Goal: Task Accomplishment & Management: Complete application form

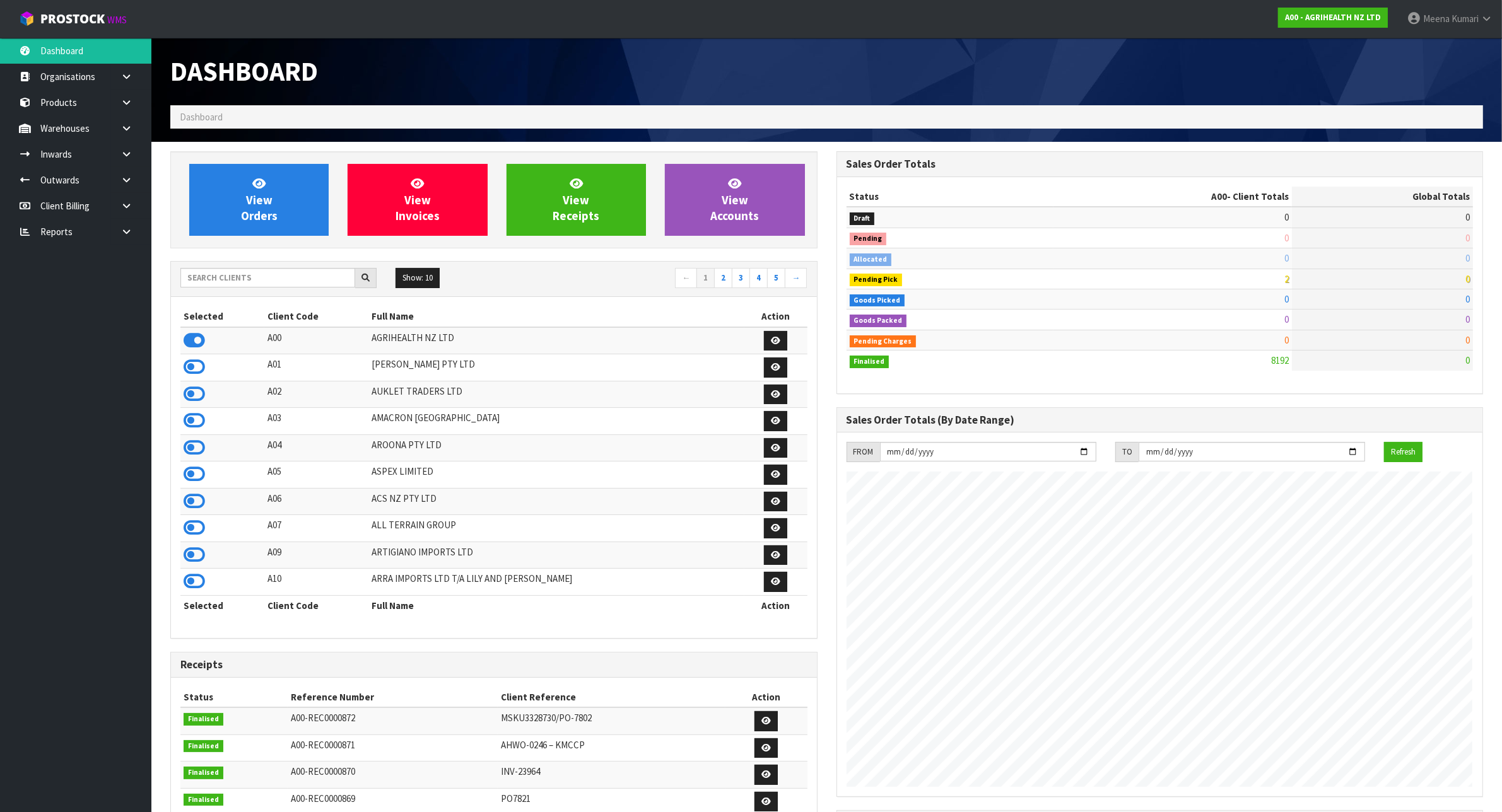
scroll to position [959, 666]
click at [111, 243] on link "Reports" at bounding box center [76, 232] width 151 height 26
click at [118, 234] on link at bounding box center [131, 232] width 40 height 26
click at [90, 290] on link "CWL" at bounding box center [76, 284] width 151 height 26
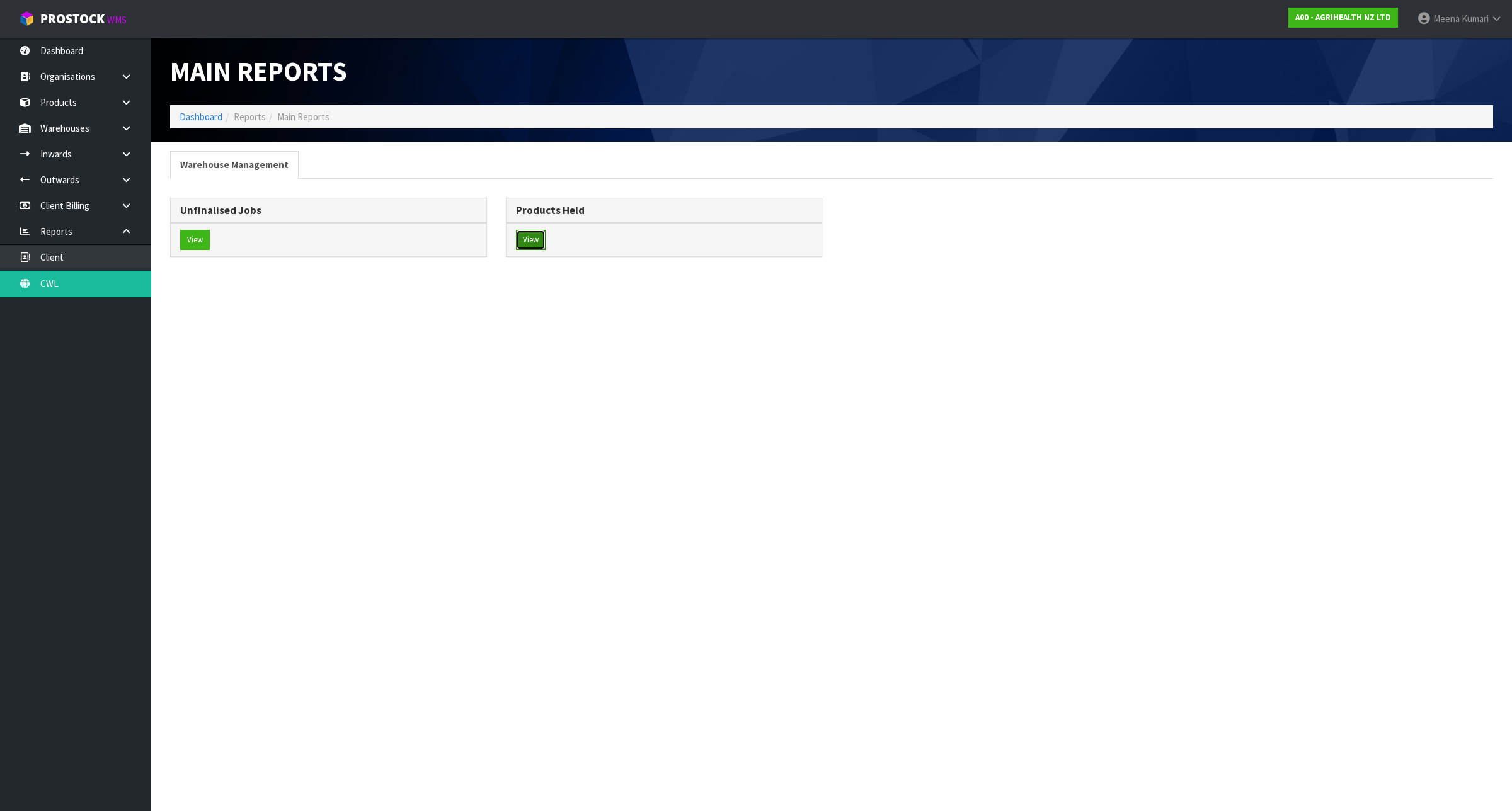
click at [538, 244] on button "View" at bounding box center [531, 240] width 30 height 20
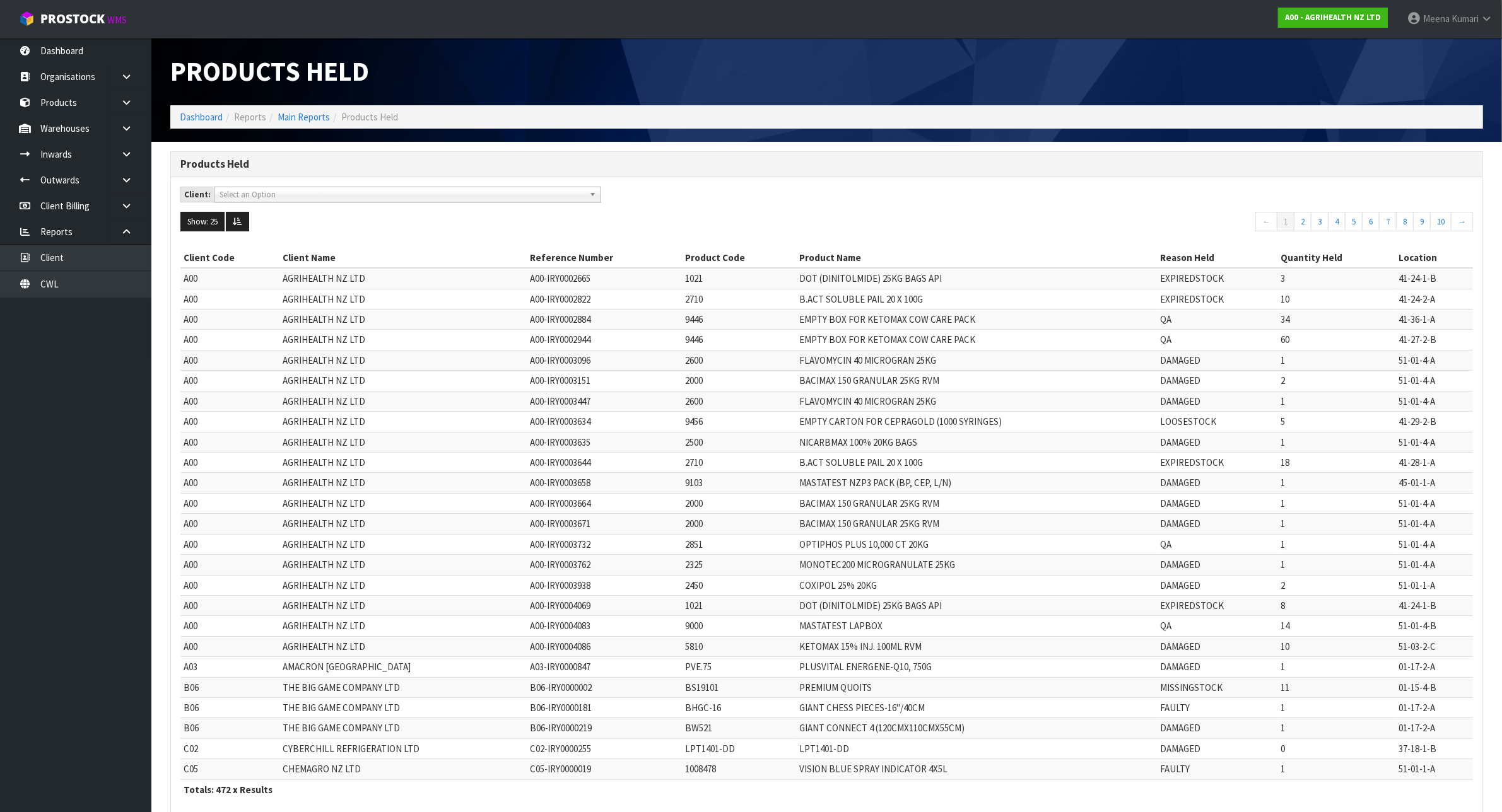
click at [334, 191] on span "Select an Option" at bounding box center [402, 195] width 365 height 15
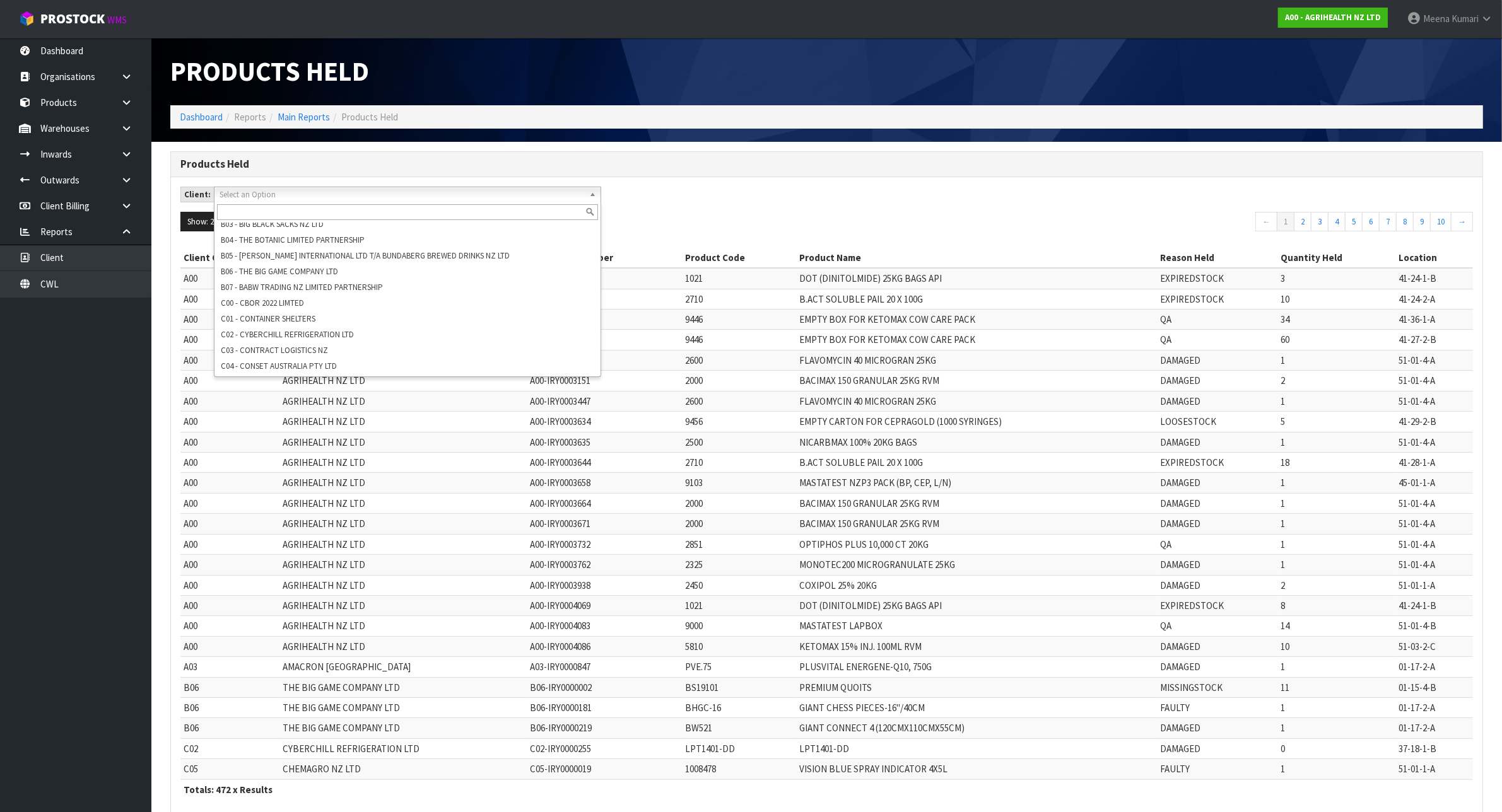
scroll to position [85, 0]
click at [727, 166] on h3 "Products Held" at bounding box center [826, 164] width 1292 height 12
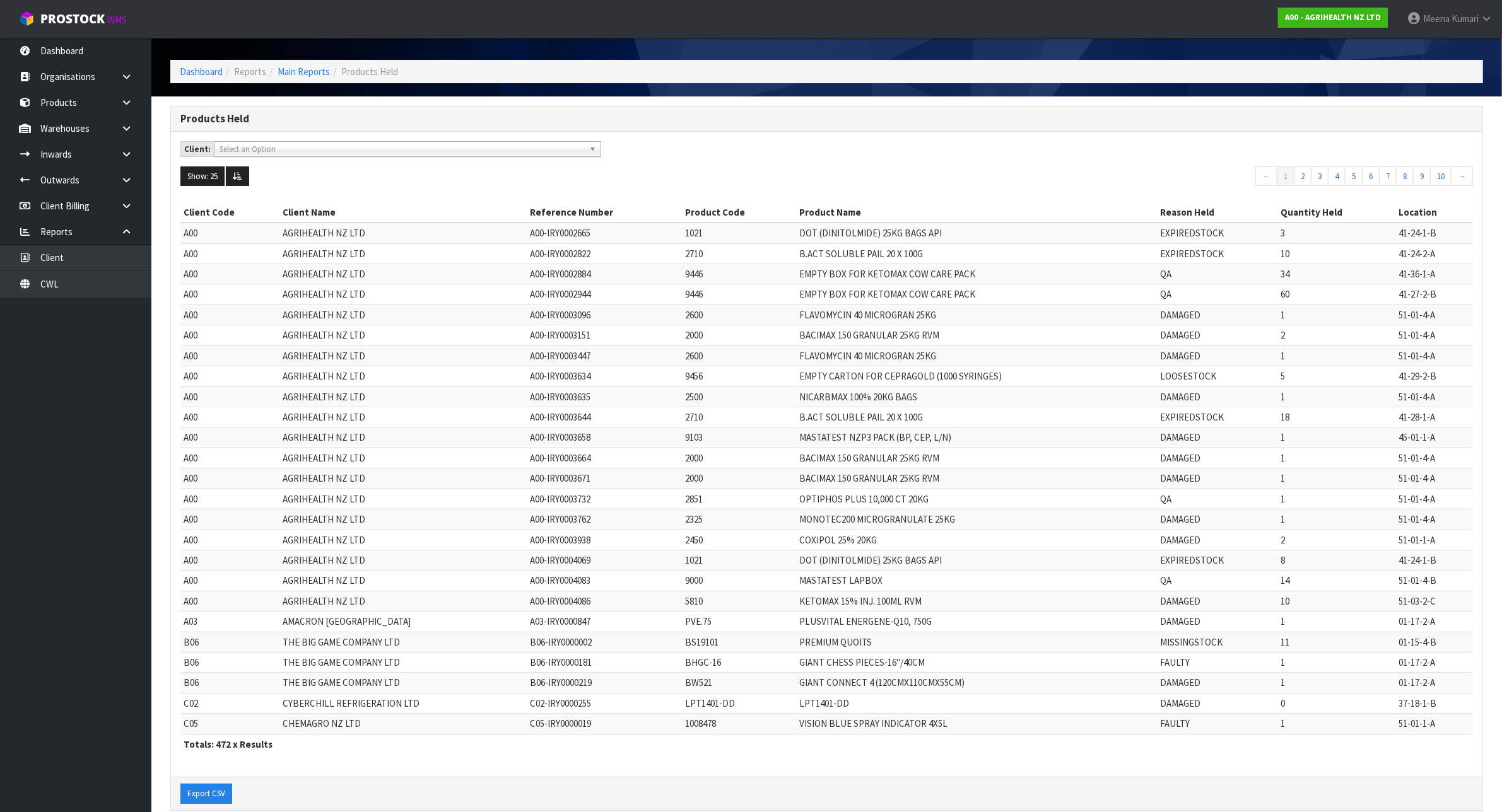
scroll to position [71, 0]
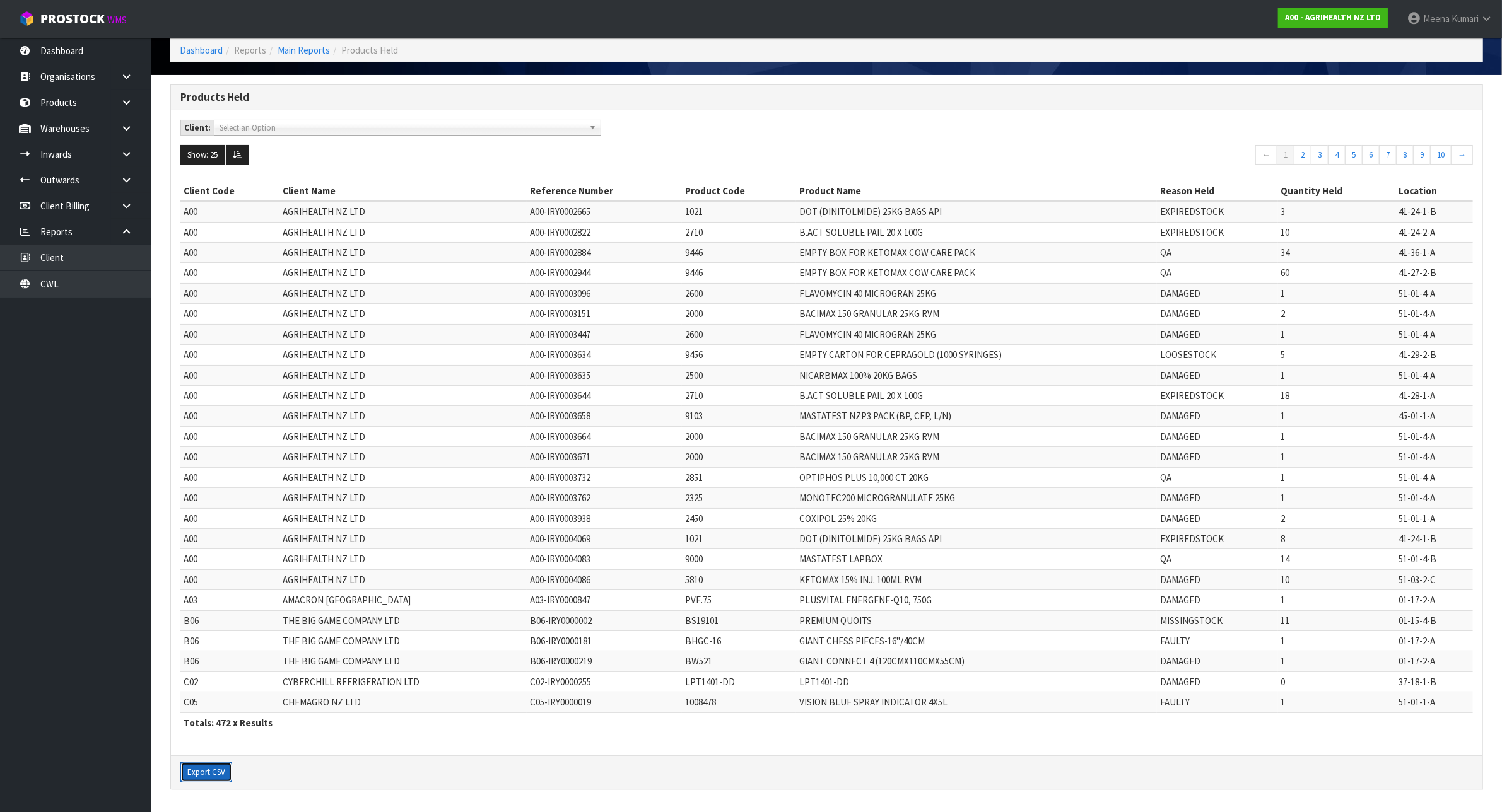
click at [216, 774] on button "Export CSV" at bounding box center [206, 772] width 52 height 20
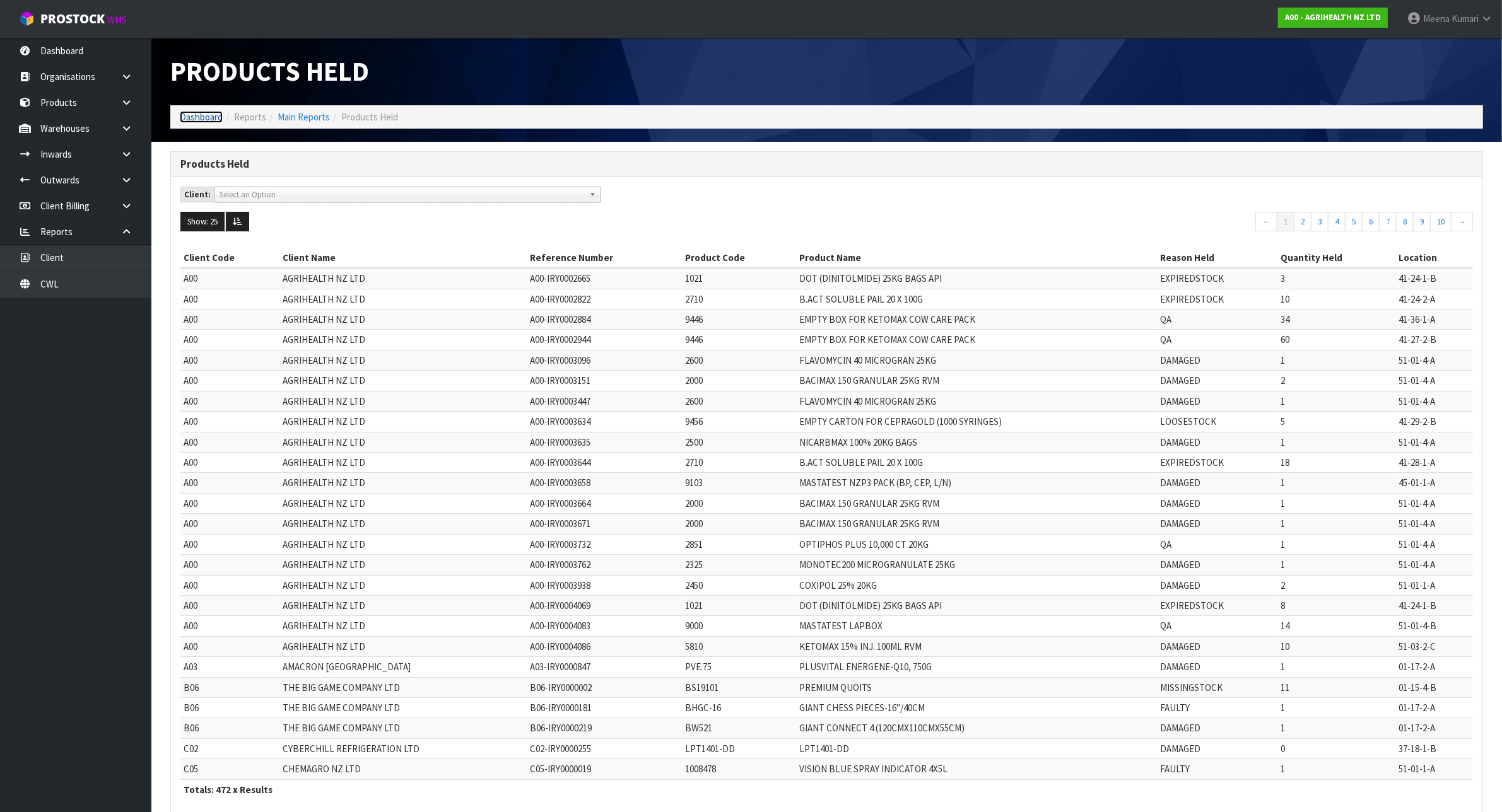
click at [197, 117] on link "Dashboard" at bounding box center [201, 117] width 43 height 12
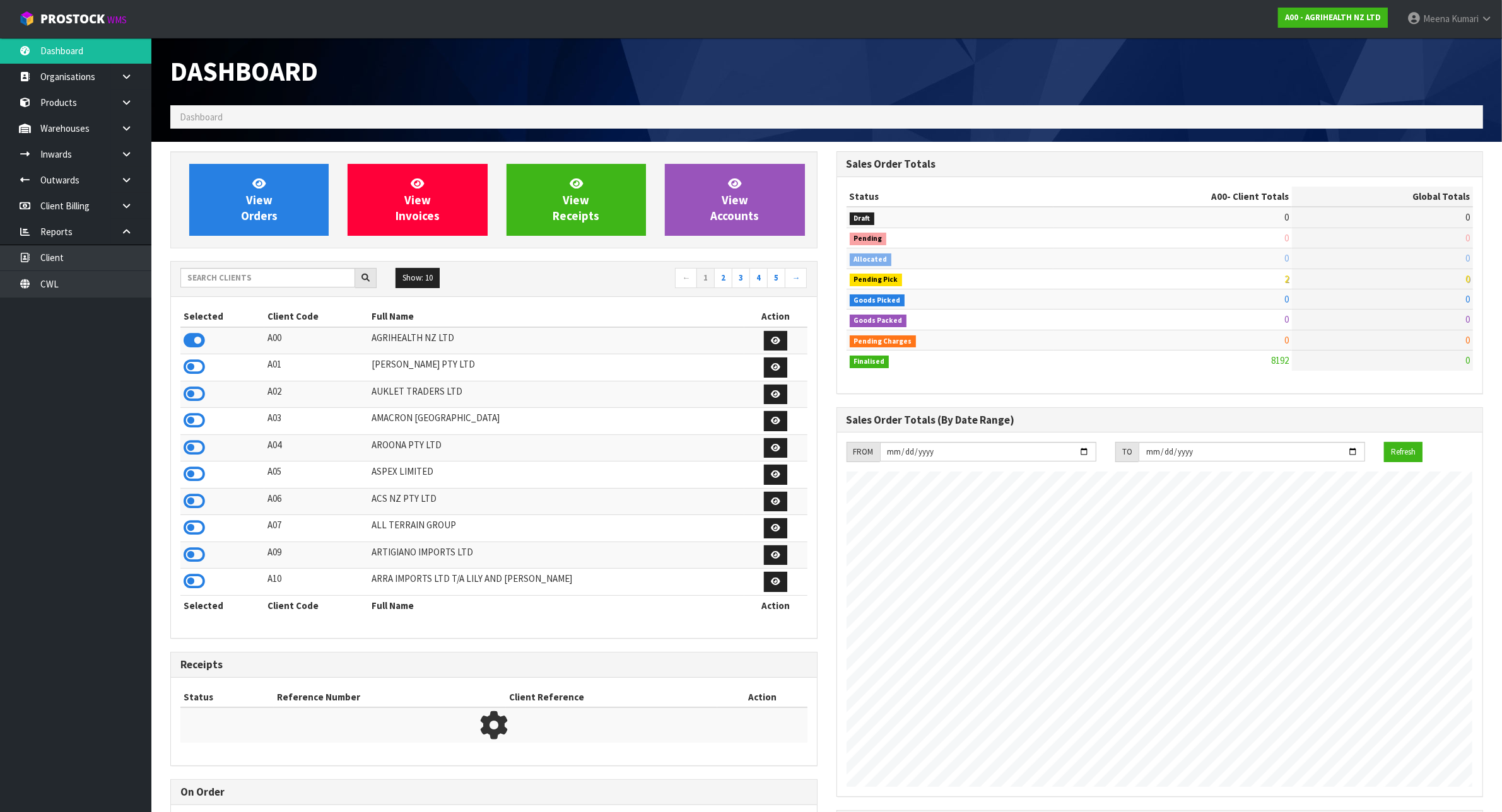
scroll to position [959, 666]
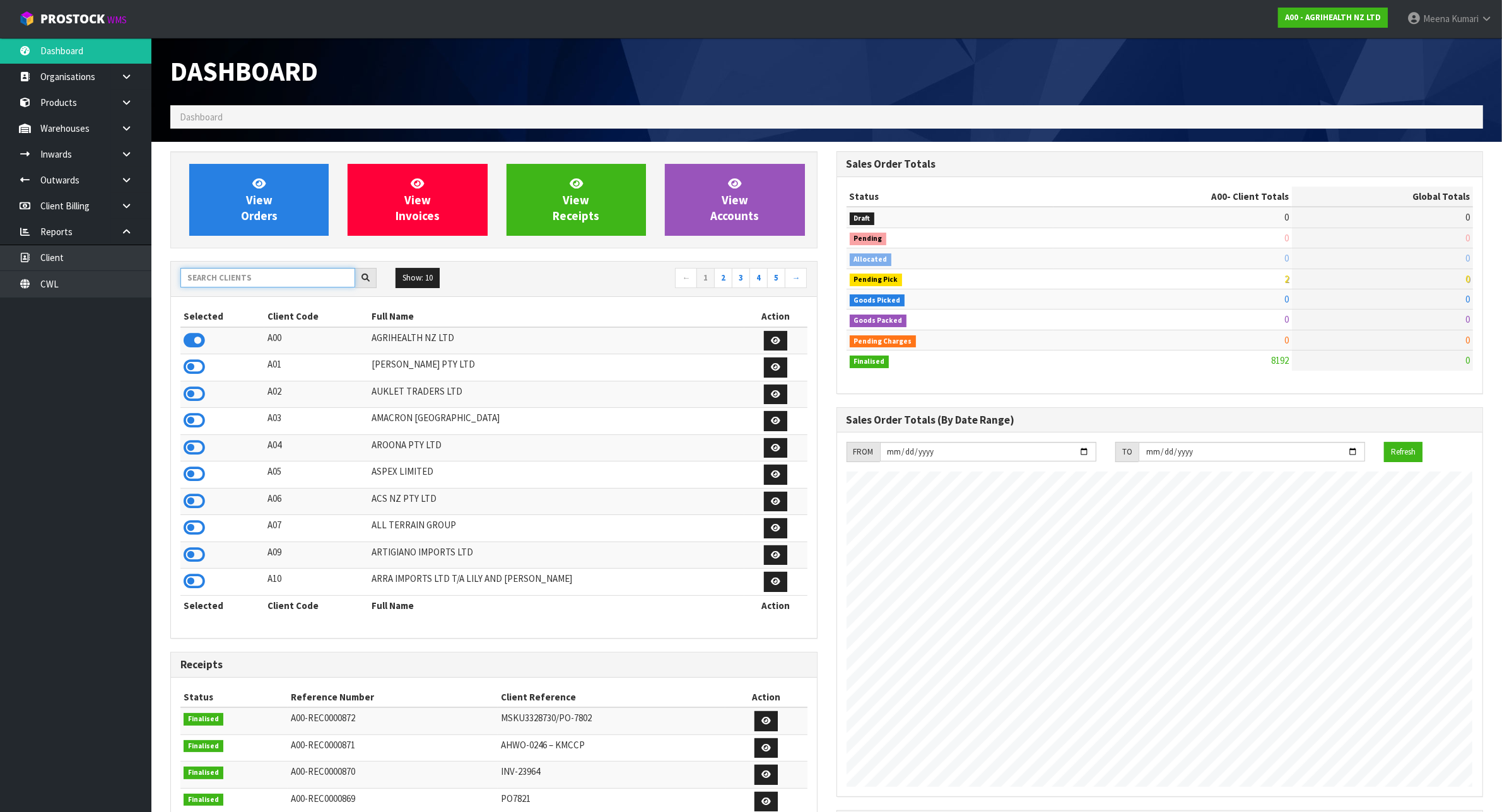
click at [282, 276] on input "text" at bounding box center [267, 278] width 175 height 20
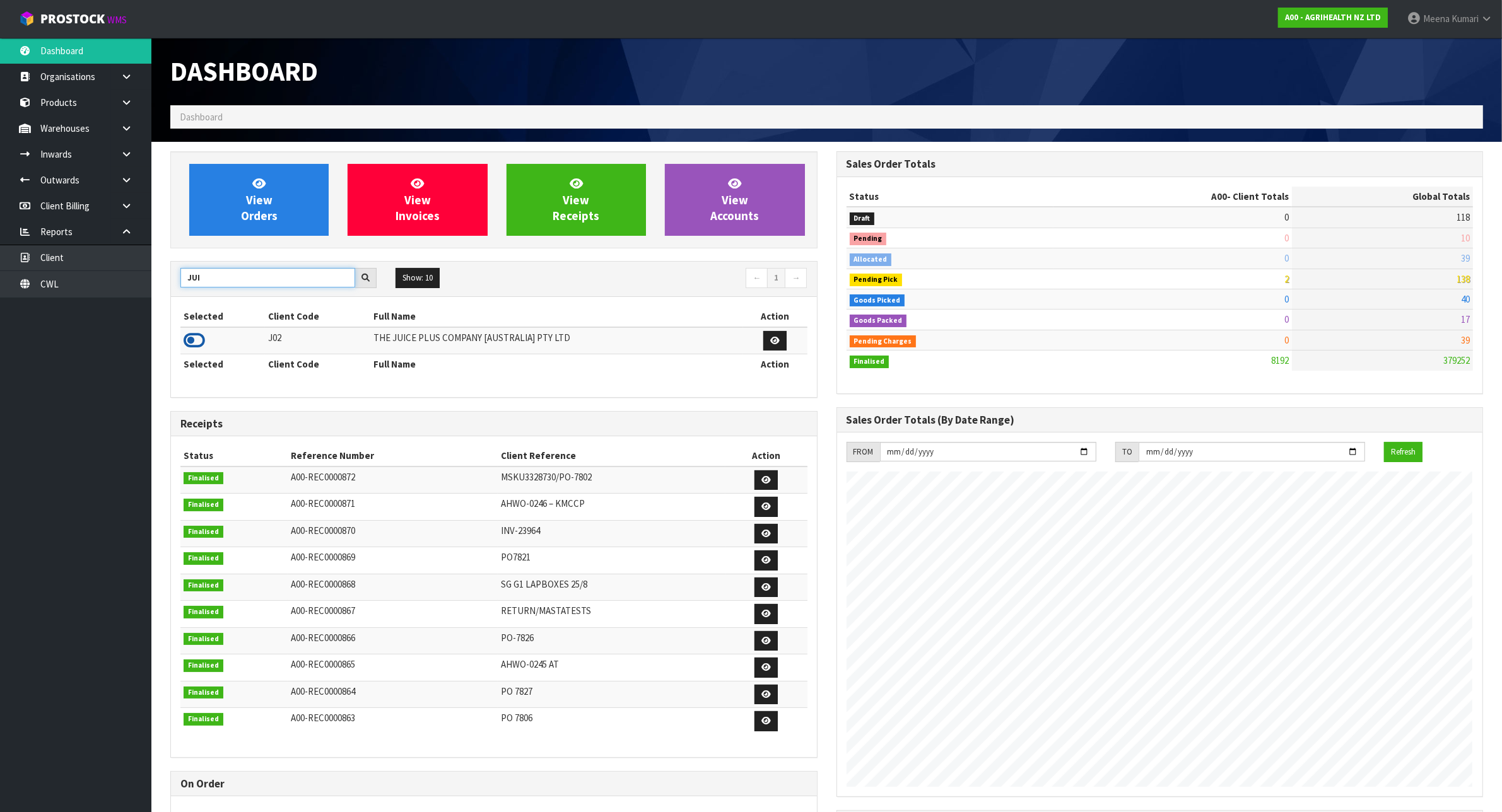
type input "JUI"
click at [192, 343] on icon at bounding box center [194, 340] width 21 height 19
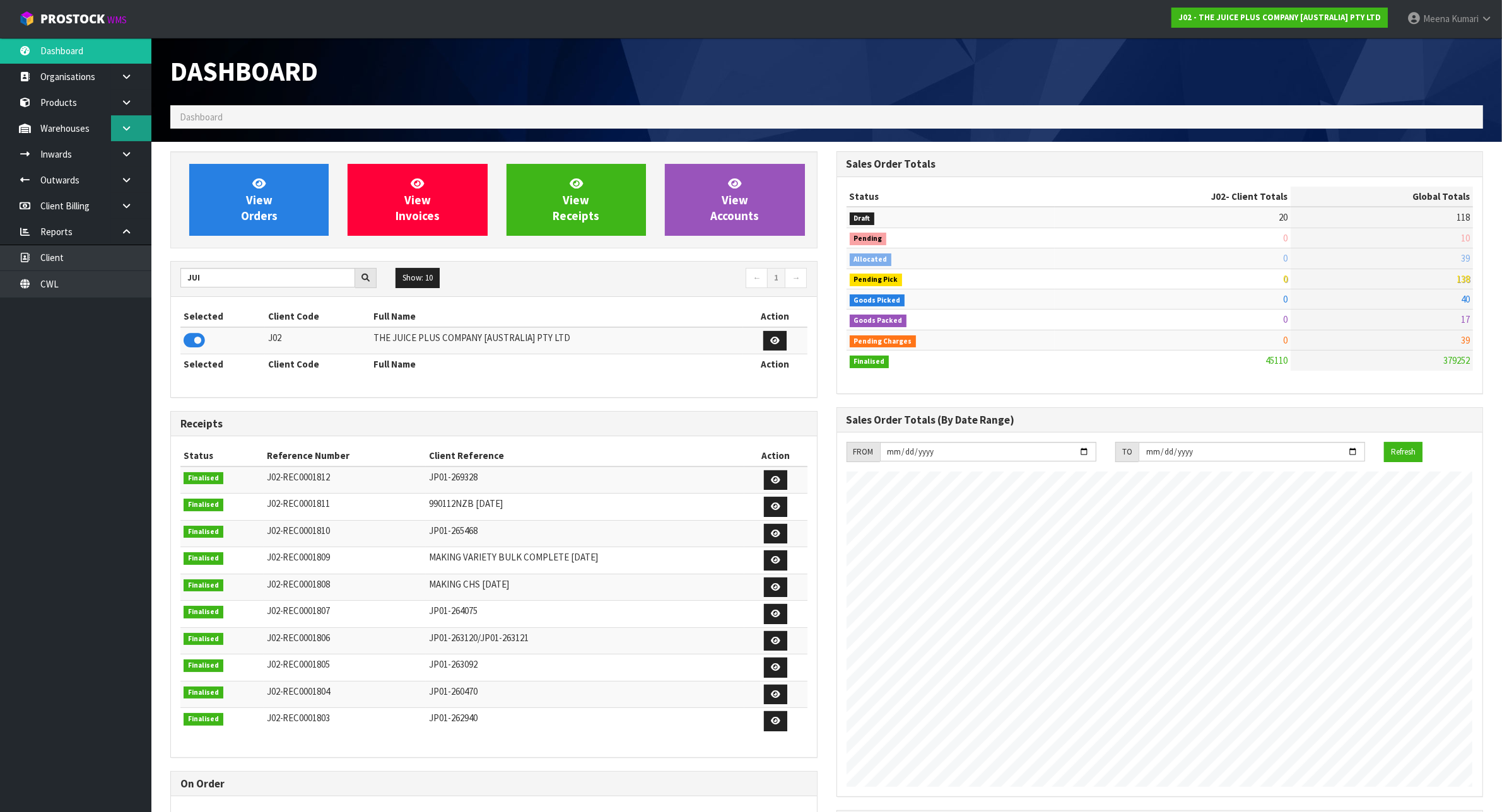
click at [124, 125] on icon at bounding box center [127, 128] width 12 height 9
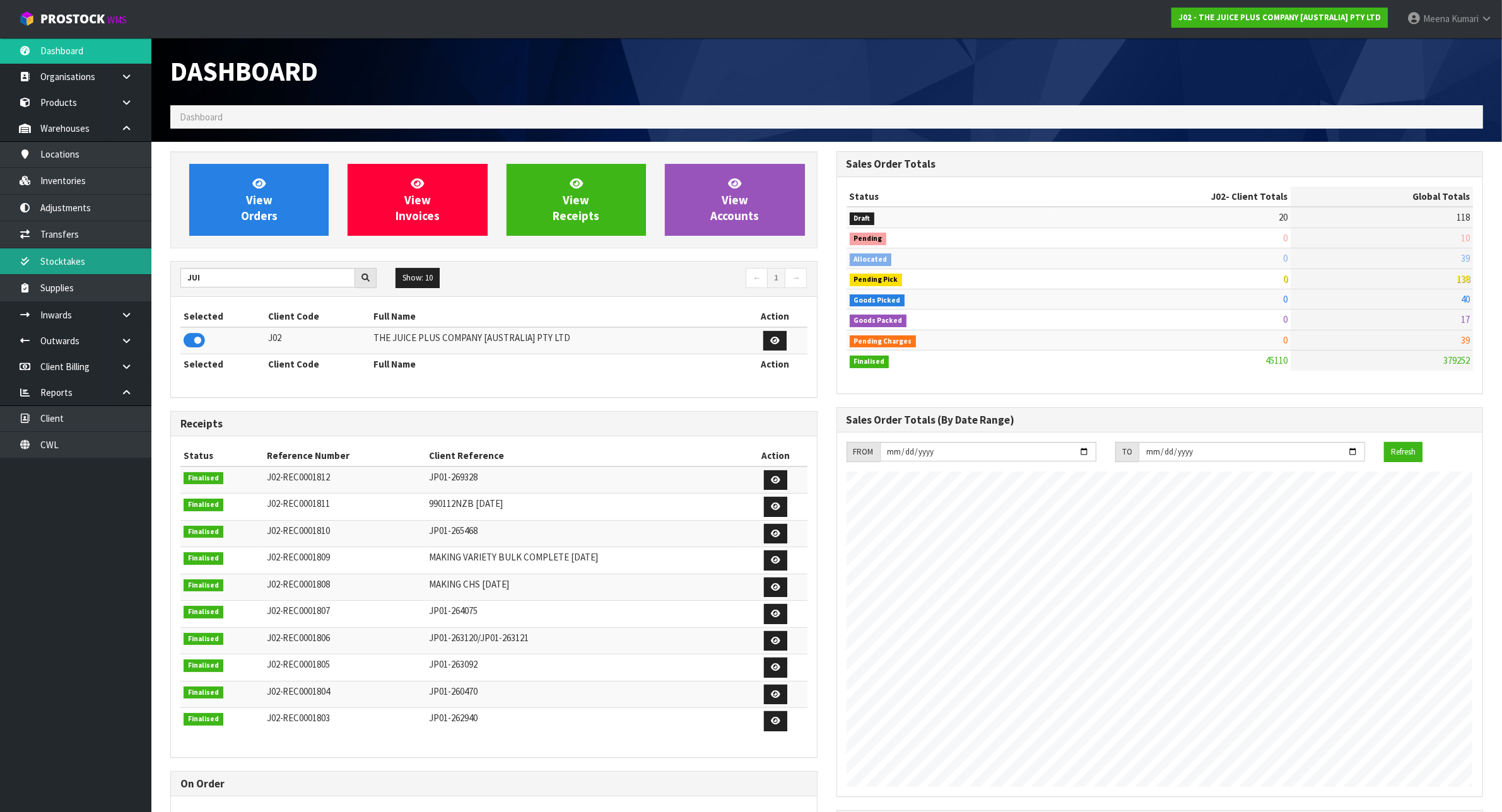
click at [100, 266] on link "Stocktakes" at bounding box center [76, 262] width 151 height 26
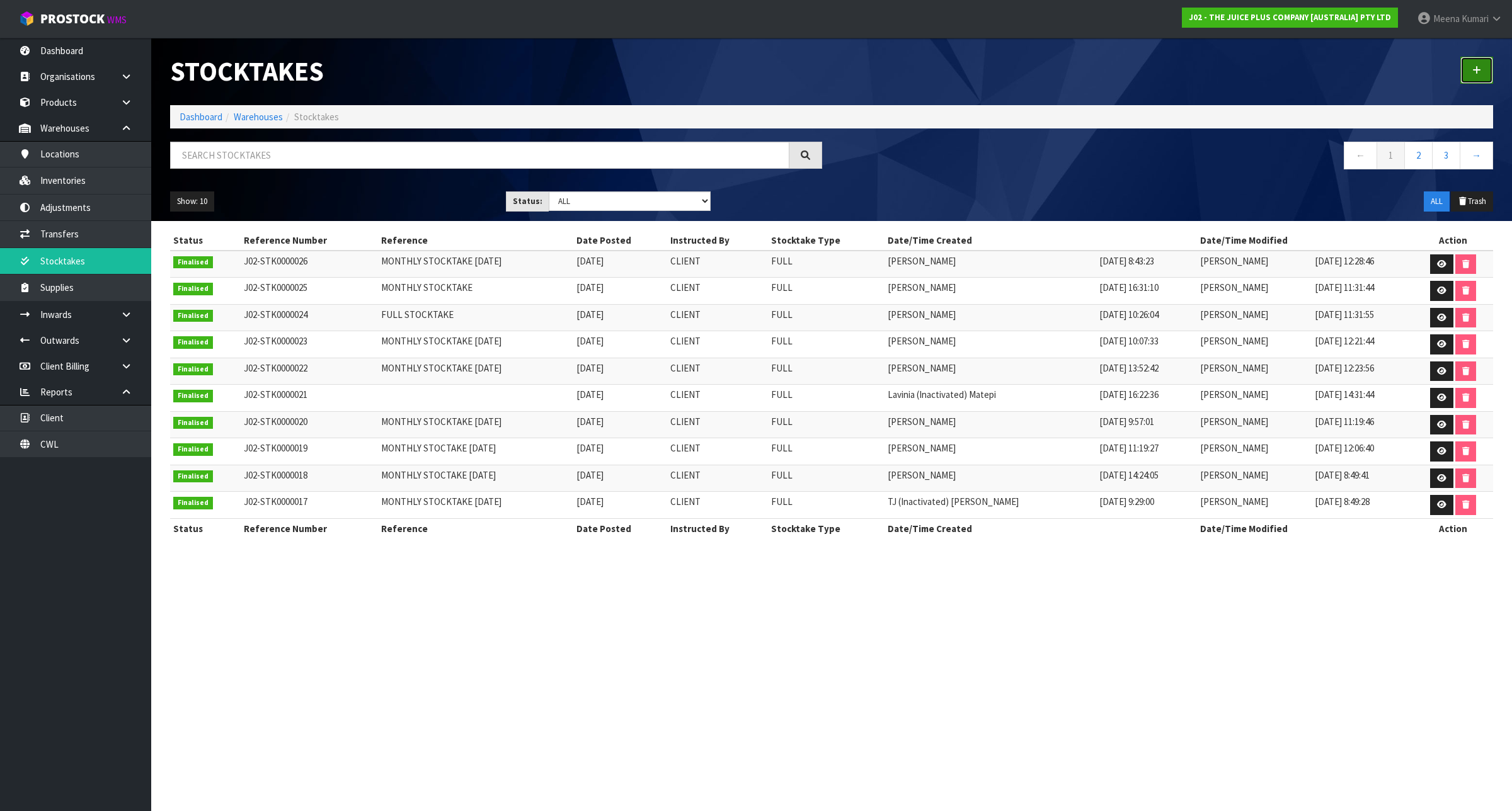
click at [1481, 69] on icon at bounding box center [1477, 70] width 9 height 9
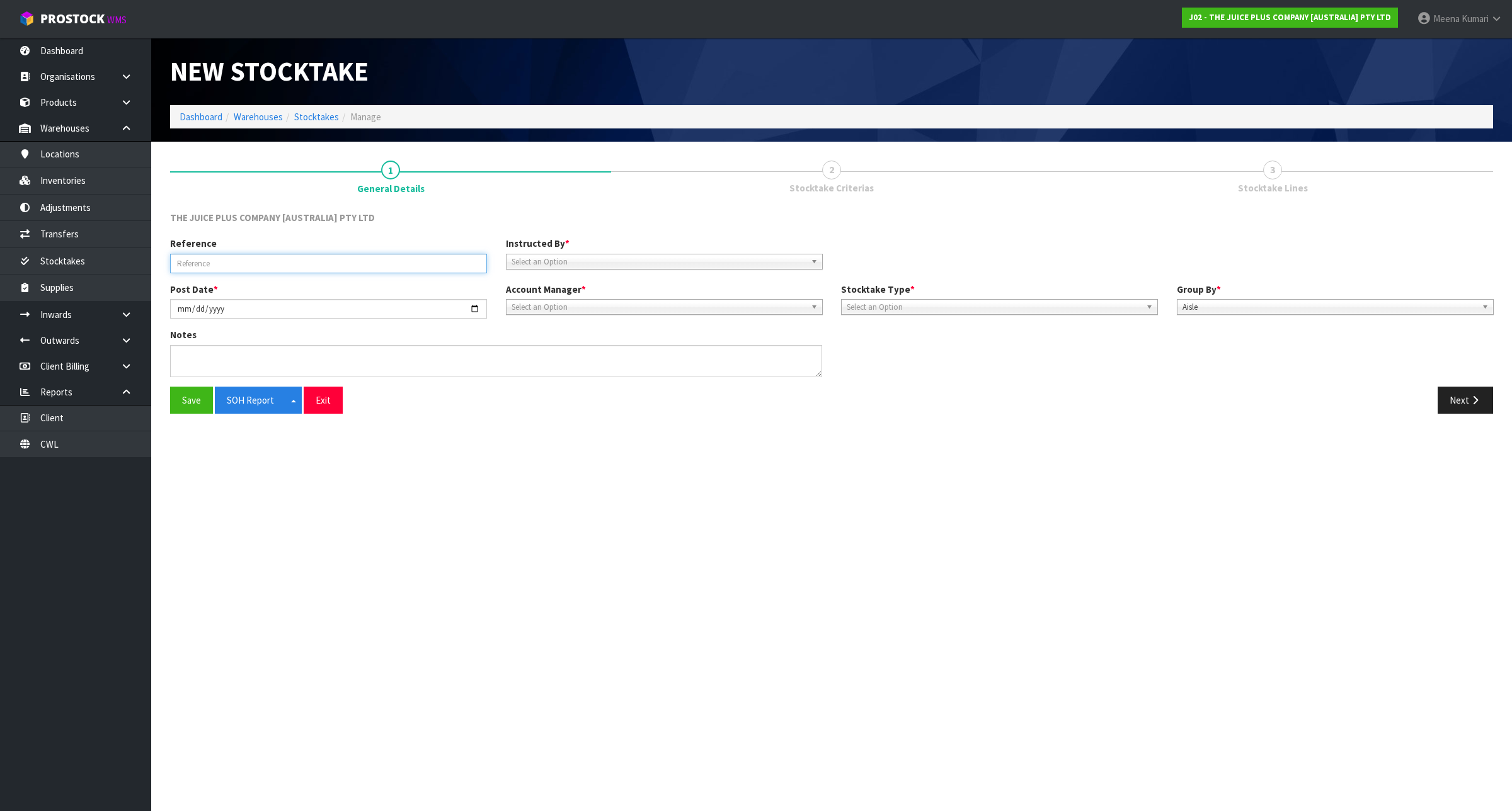
click at [271, 260] on input "text" at bounding box center [329, 264] width 317 height 20
type input "MONTHLY STOCKTAKE"
click at [616, 263] on span "Select an Option" at bounding box center [659, 262] width 294 height 15
click at [581, 303] on li "Client" at bounding box center [664, 297] width 310 height 16
click at [877, 263] on input "text" at bounding box center [1000, 264] width 317 height 20
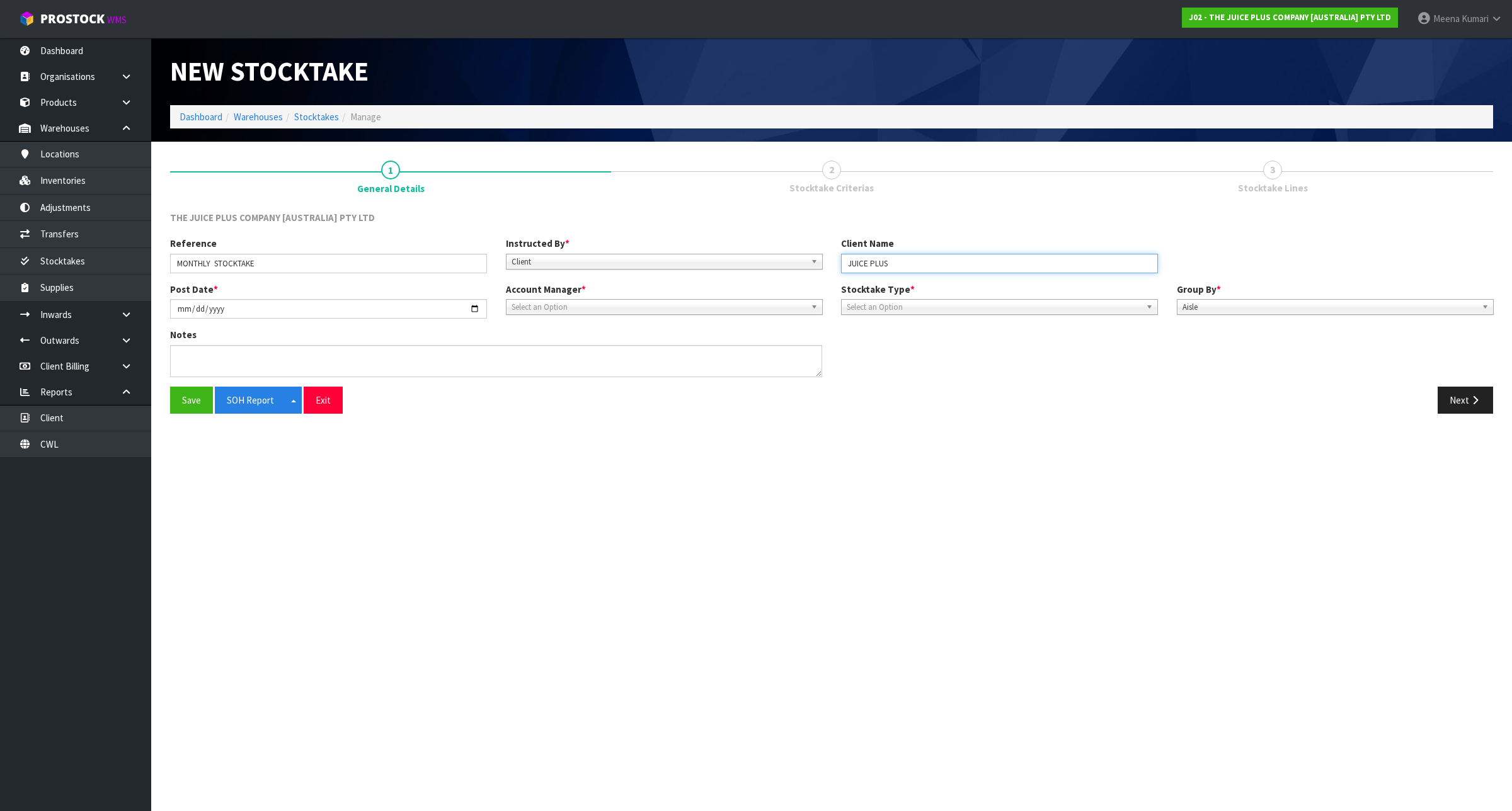
type input "JUICE PLUS"
click at [1040, 310] on span "Select an Option" at bounding box center [994, 307] width 294 height 15
click at [1018, 335] on li "Full" at bounding box center [999, 343] width 310 height 16
click at [1475, 394] on button "Next" at bounding box center [1465, 400] width 56 height 27
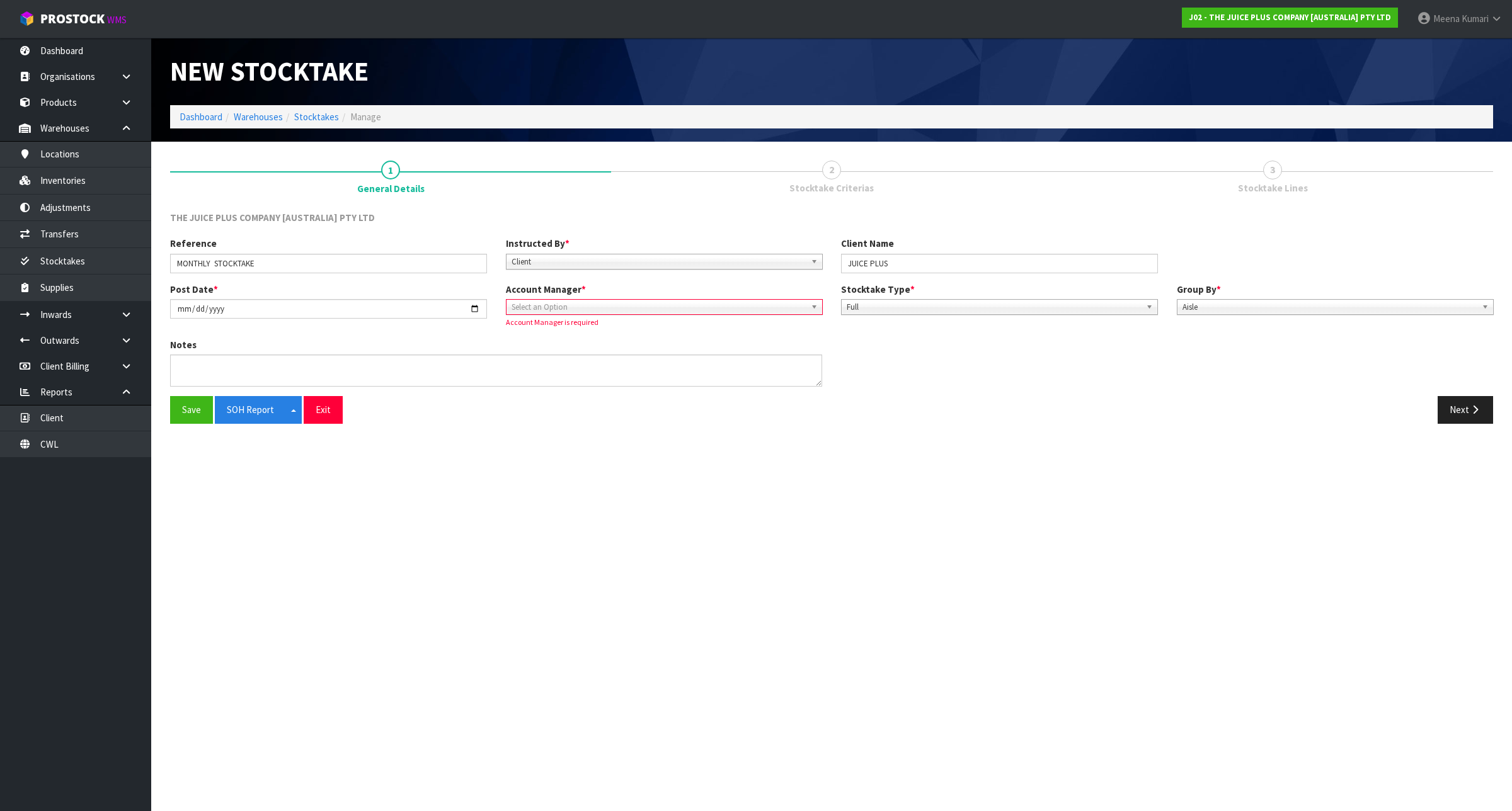
click at [528, 312] on span "Select an Option" at bounding box center [659, 307] width 294 height 15
type input "ROC"
click at [528, 356] on textarea at bounding box center [496, 370] width 652 height 32
click at [671, 304] on span "Select an Option" at bounding box center [659, 307] width 294 height 15
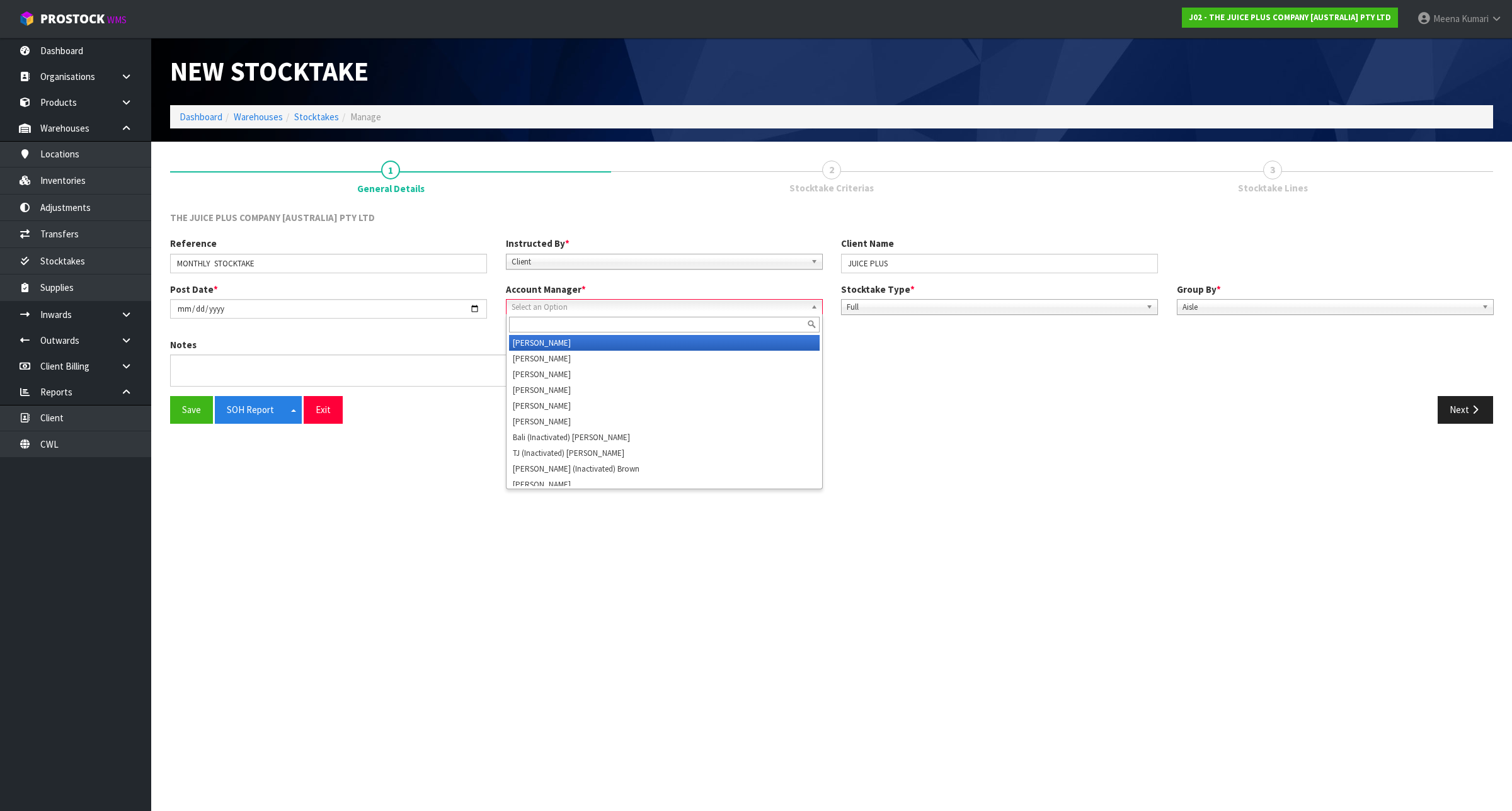
click at [653, 320] on input "text" at bounding box center [664, 325] width 310 height 16
type input "ROCI"
click at [648, 343] on li "[PERSON_NAME]" at bounding box center [664, 343] width 310 height 16
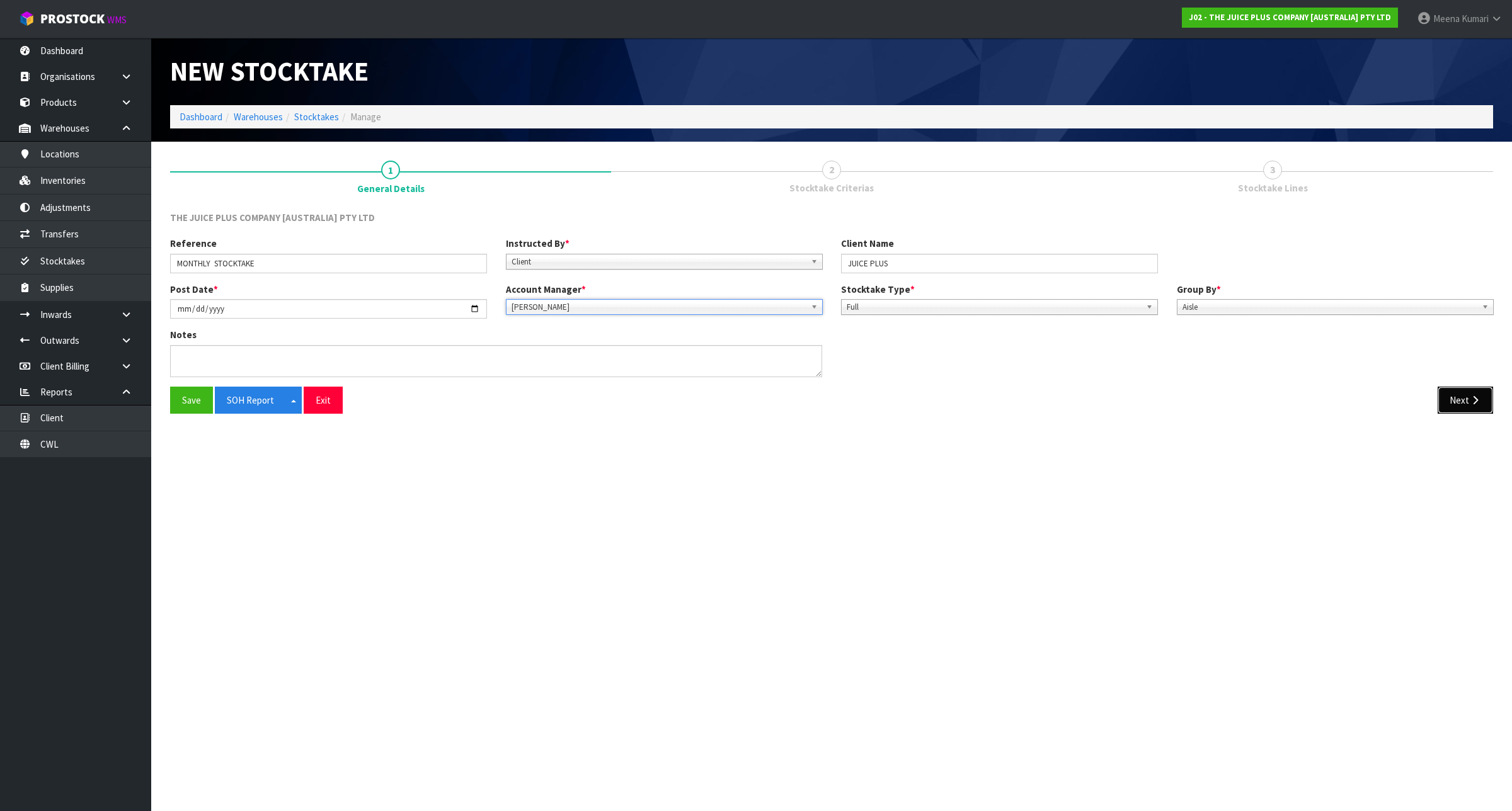
click at [1469, 402] on button "Next" at bounding box center [1465, 400] width 56 height 27
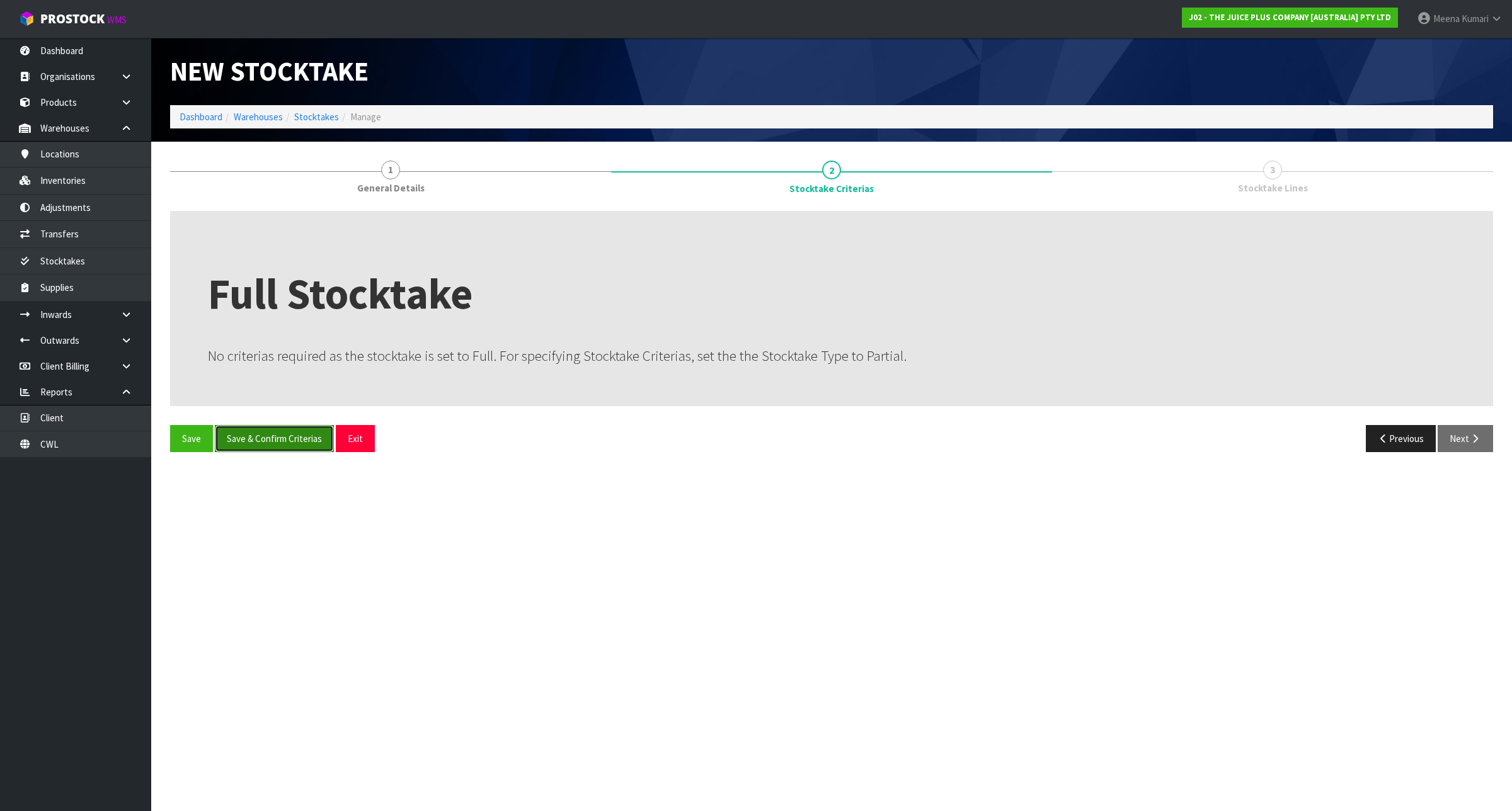
click at [292, 440] on button "Save & Confirm Criterias" at bounding box center [274, 439] width 119 height 27
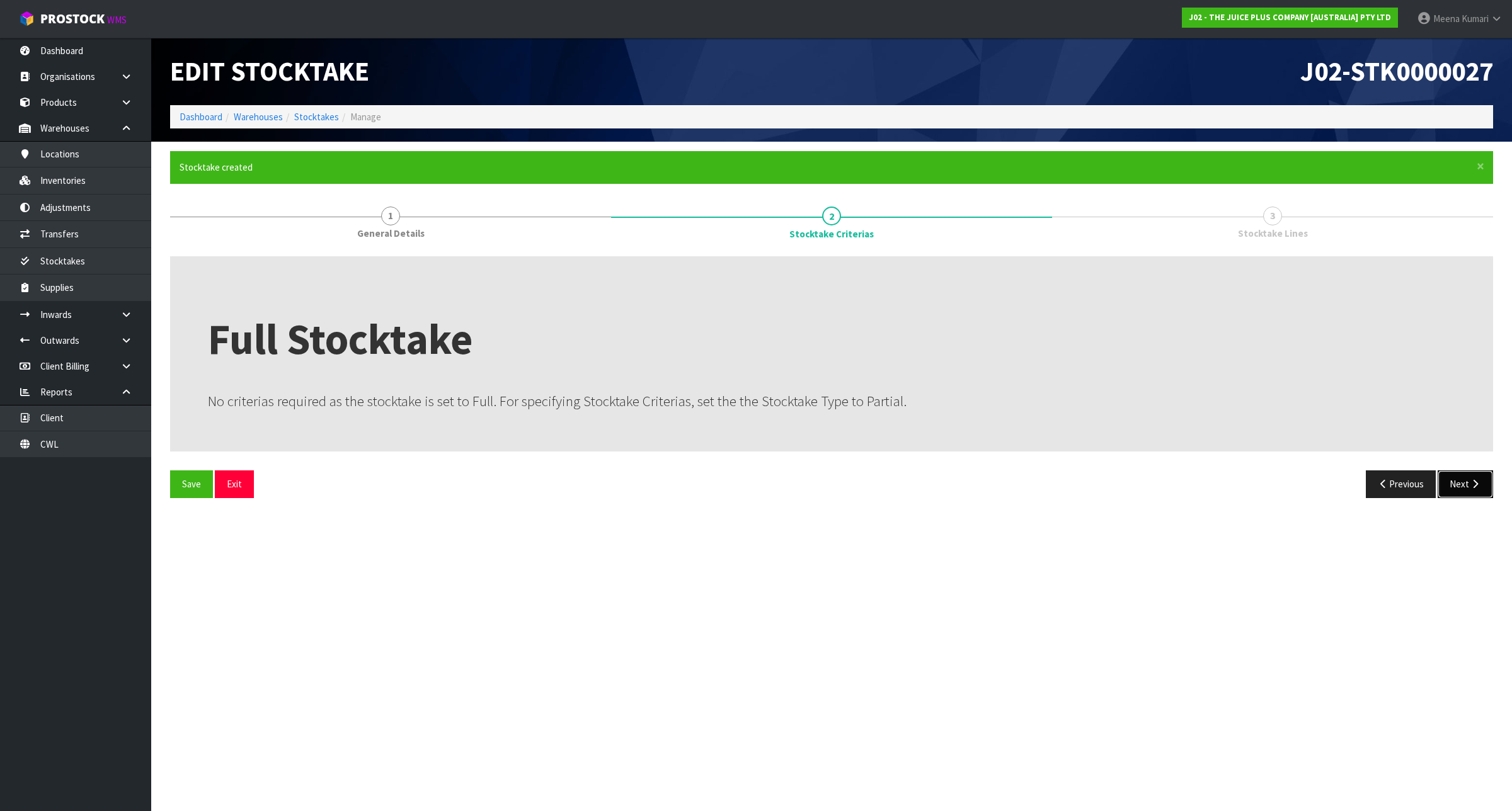
click at [1469, 484] on icon "button" at bounding box center [1475, 484] width 12 height 9
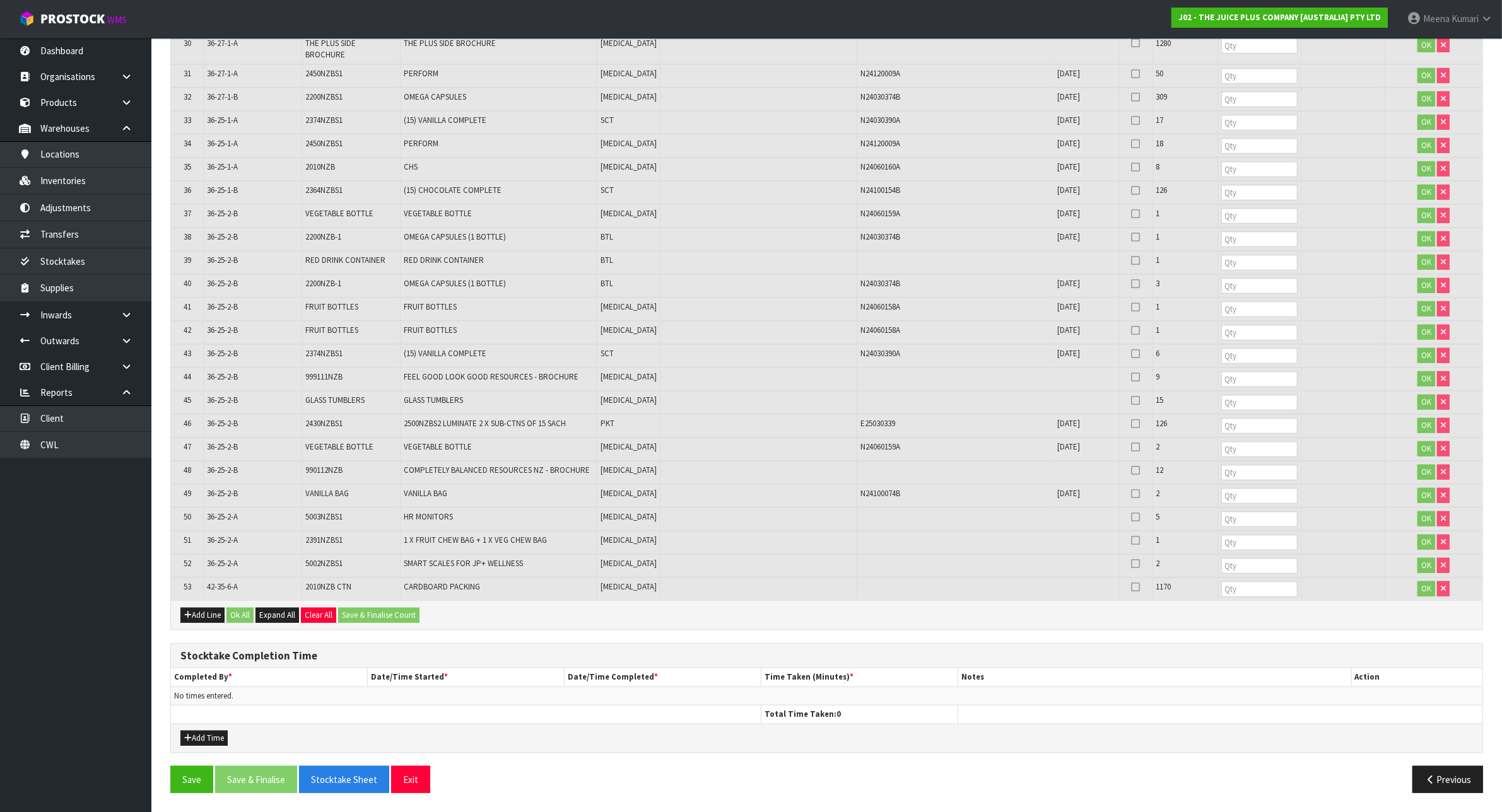
scroll to position [1077, 0]
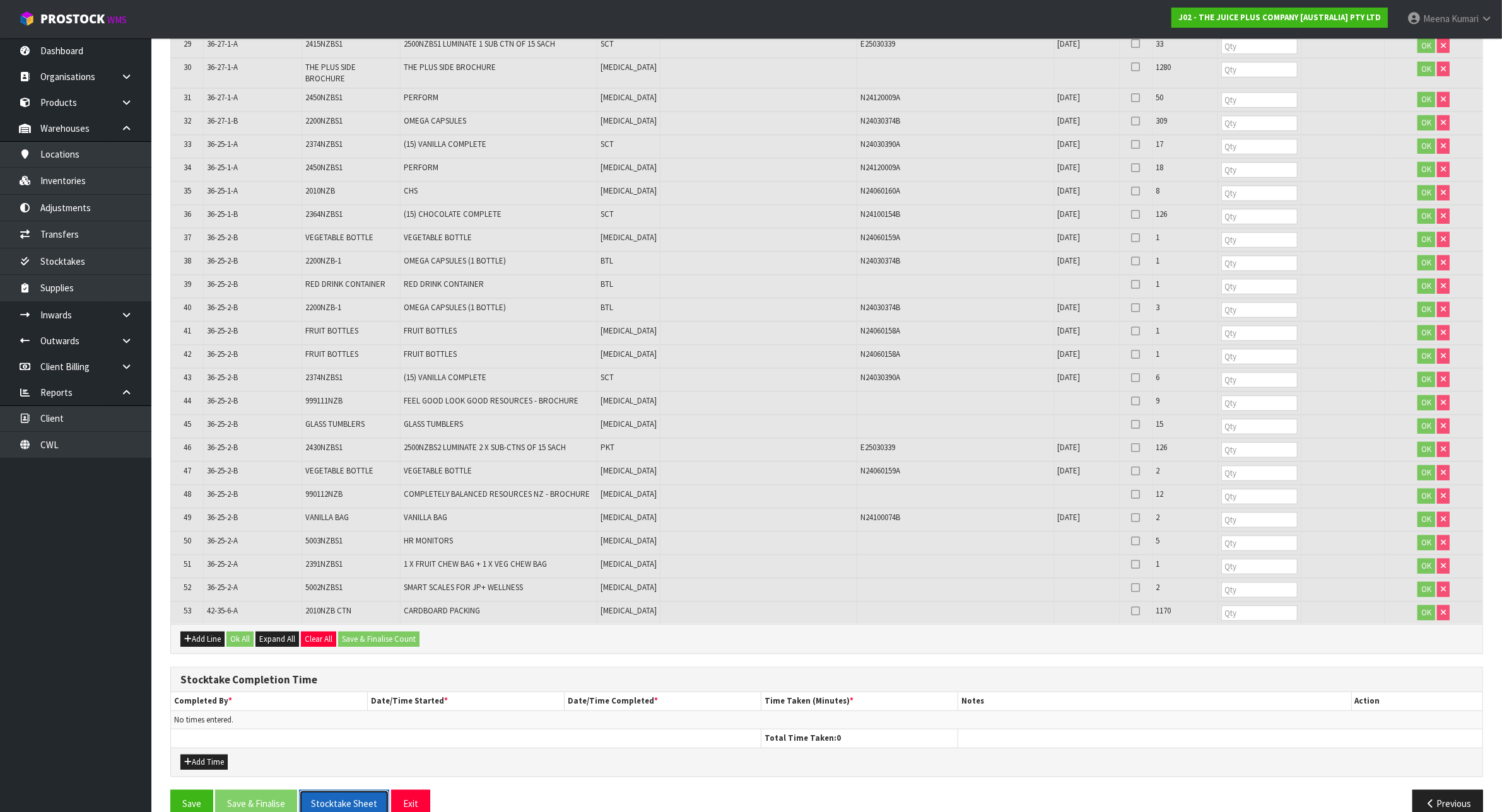
click at [351, 790] on button "Stocktake Sheet" at bounding box center [344, 804] width 90 height 27
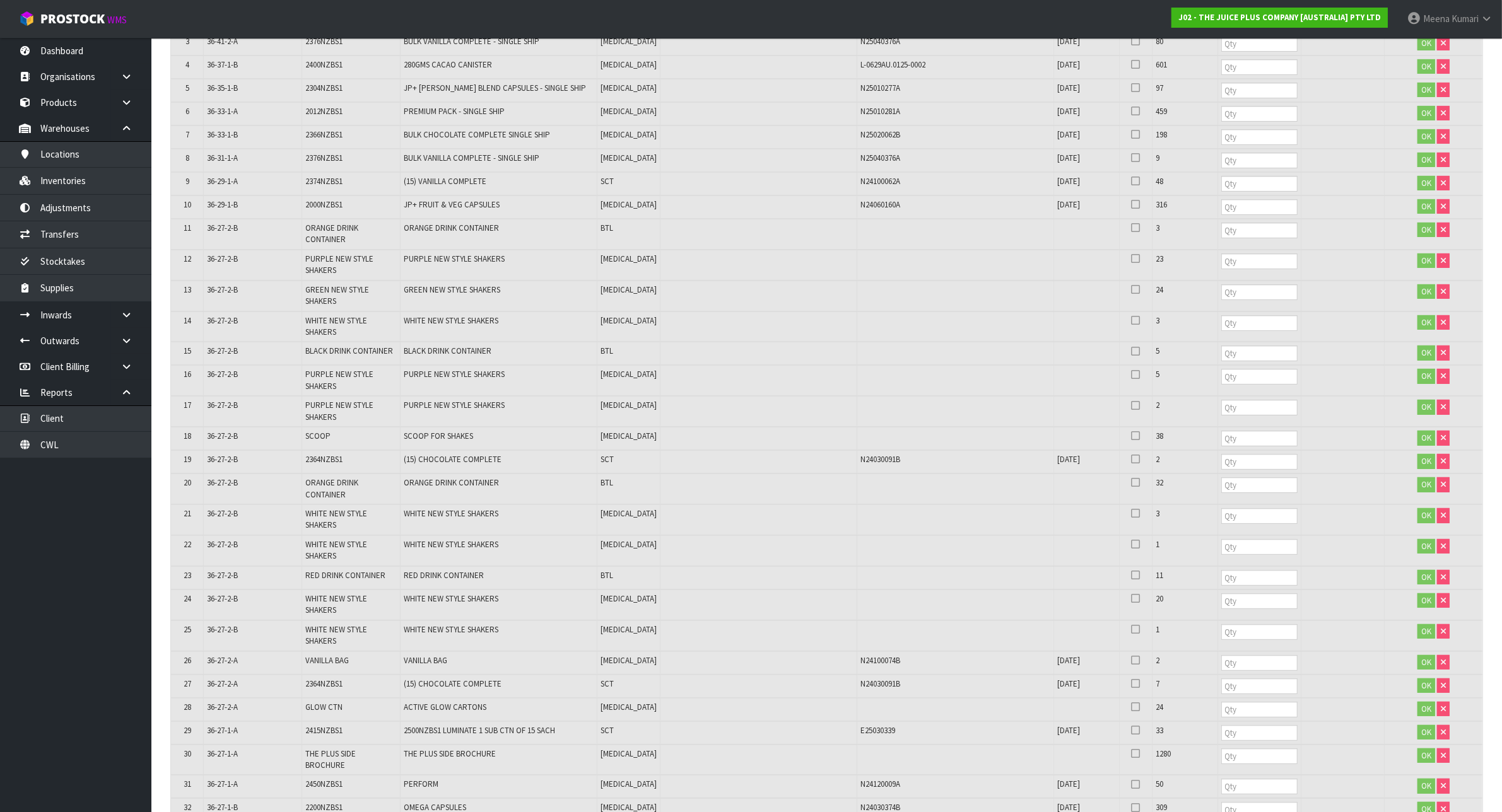
scroll to position [52, 0]
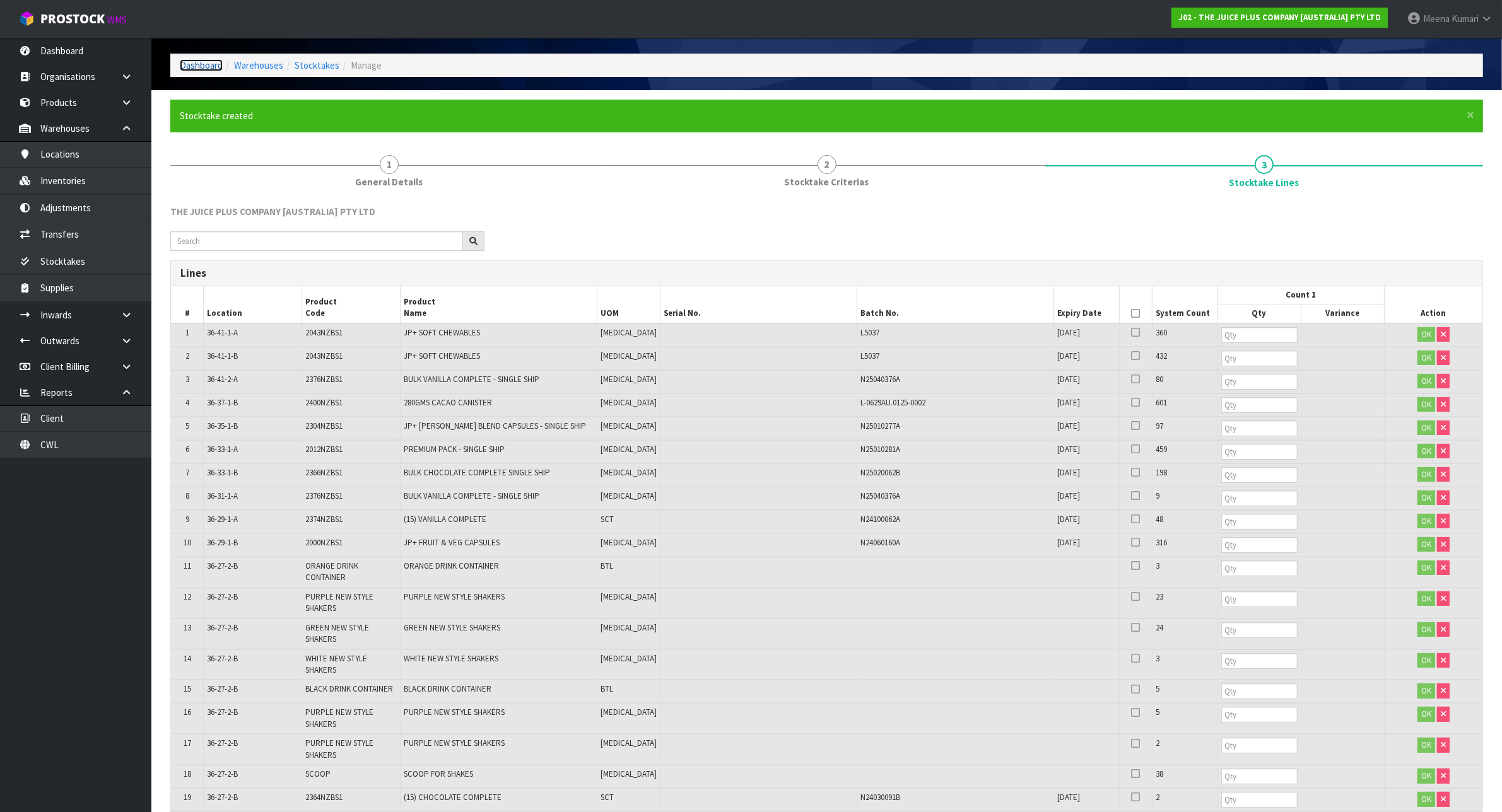
click at [216, 61] on link "Dashboard" at bounding box center [201, 66] width 43 height 12
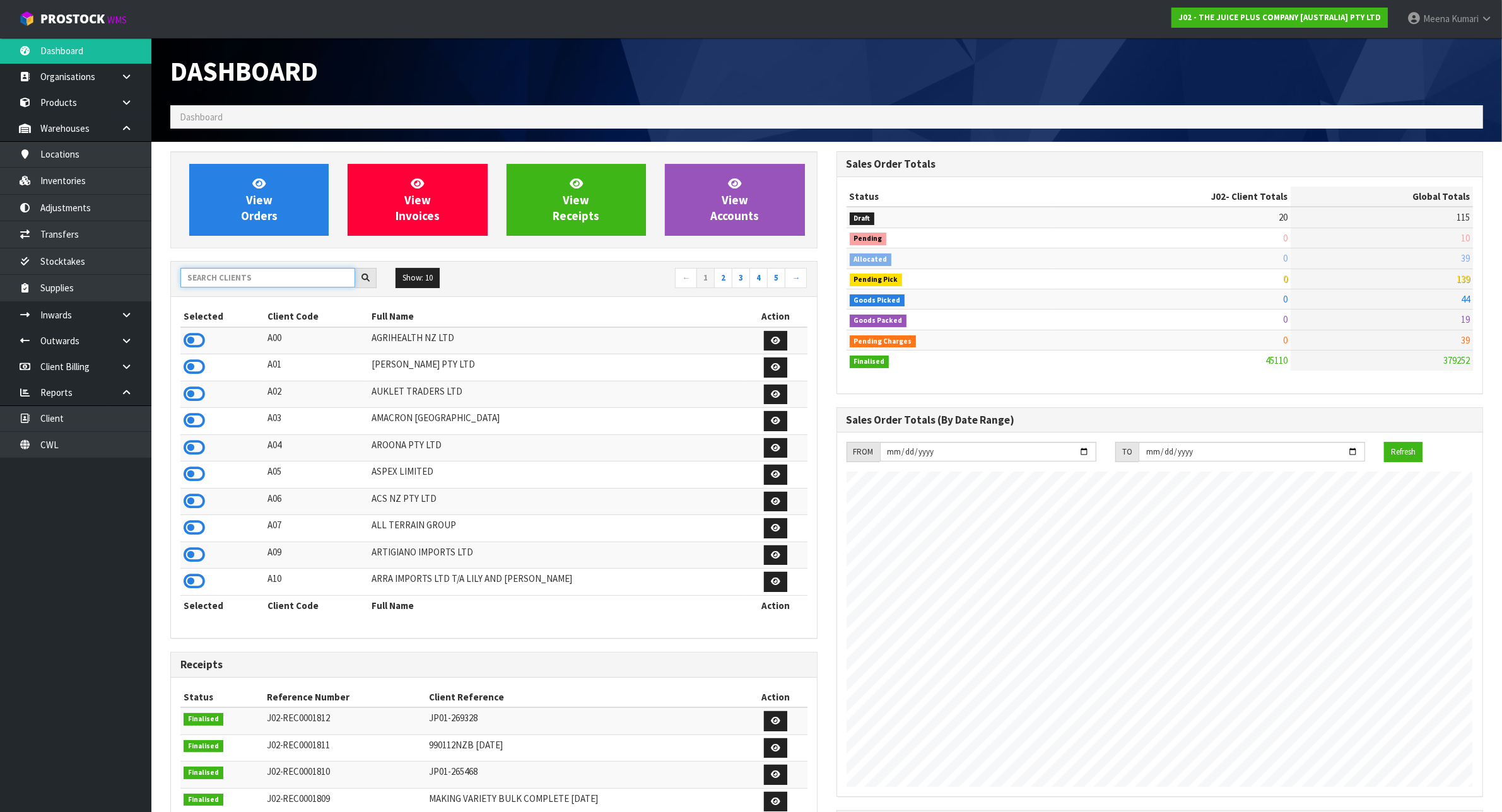
click at [271, 282] on input "text" at bounding box center [267, 278] width 175 height 20
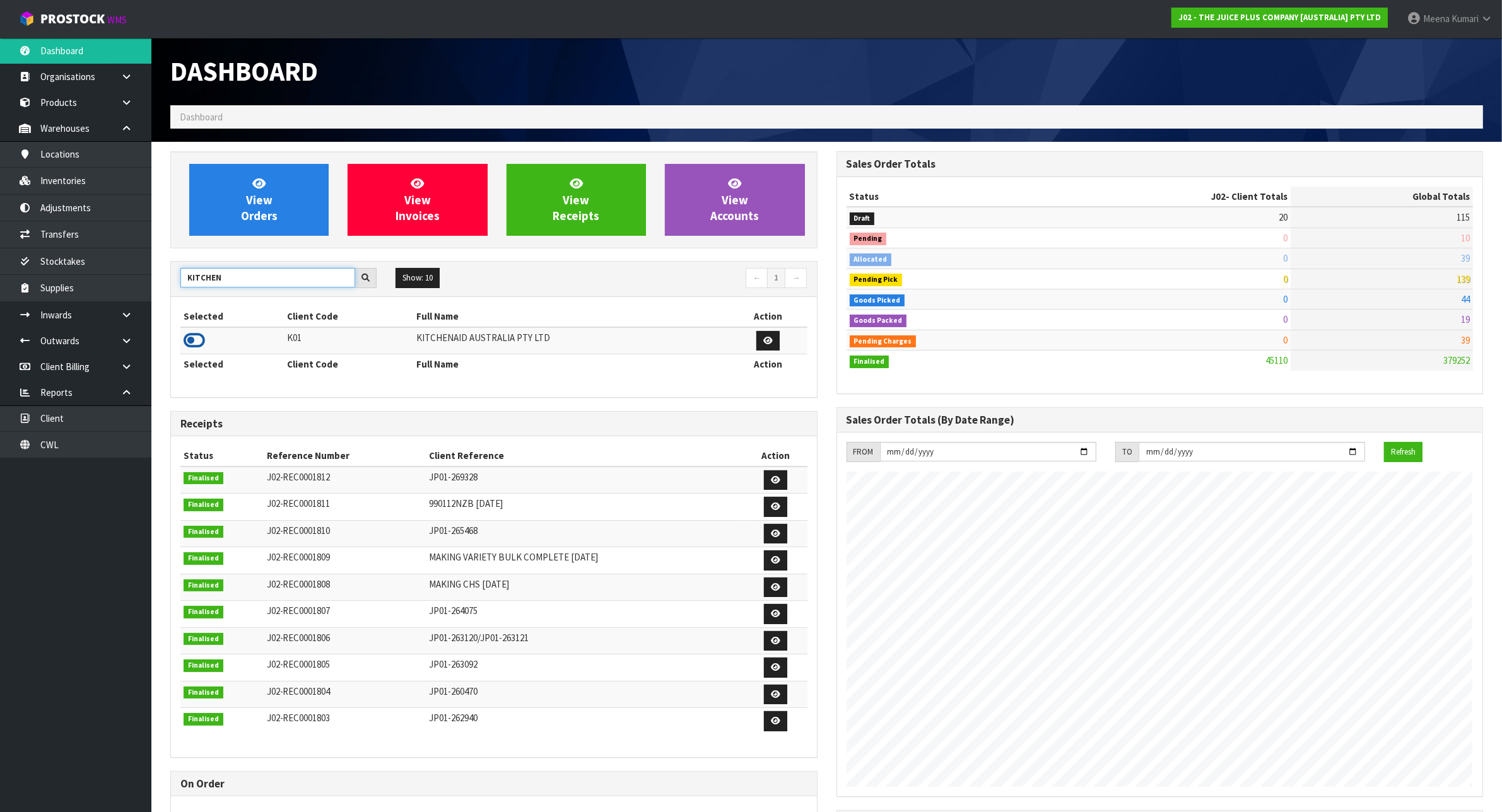
type input "KITCHEN"
click at [199, 343] on icon at bounding box center [194, 340] width 21 height 19
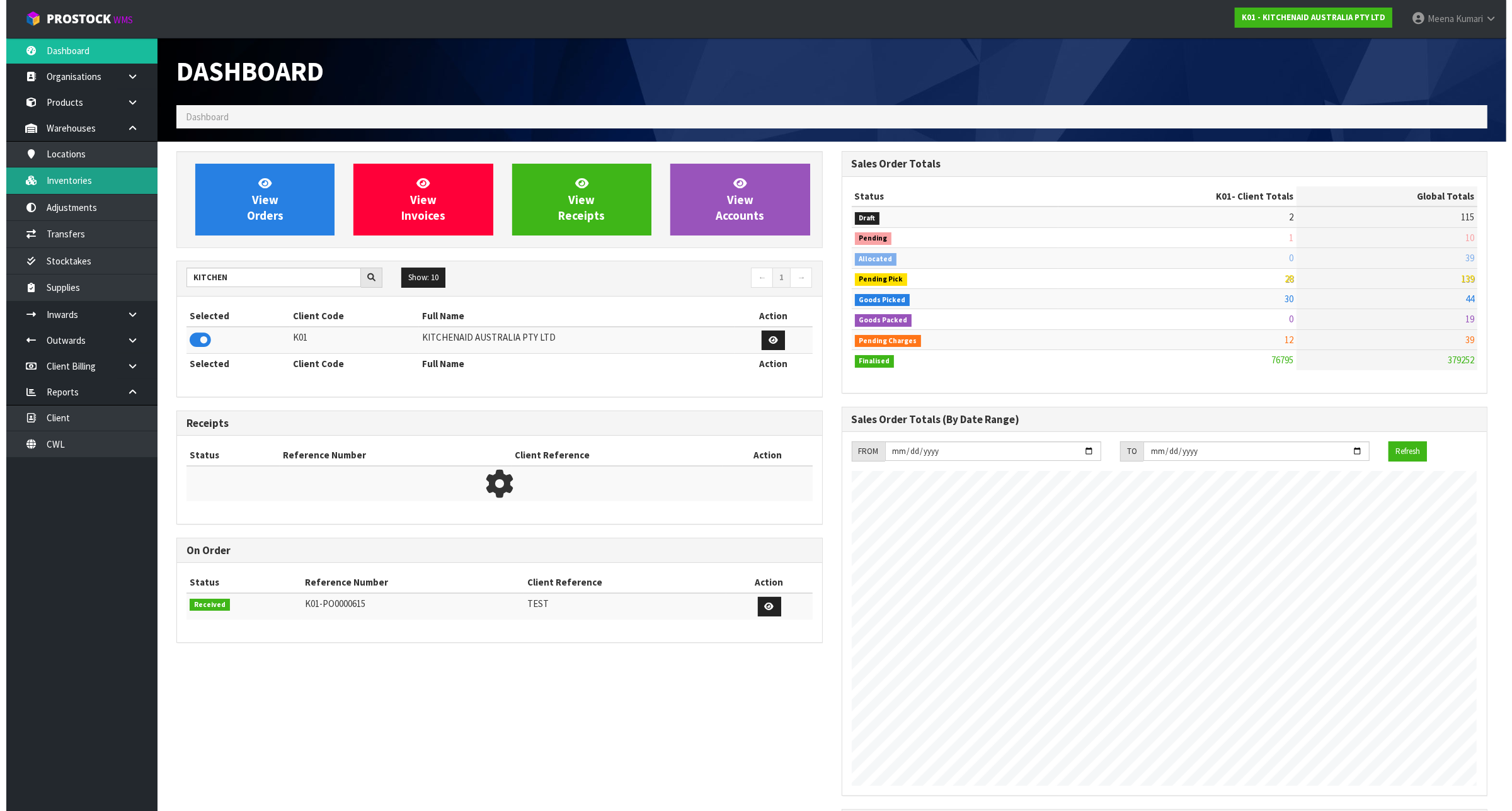
scroll to position [958, 665]
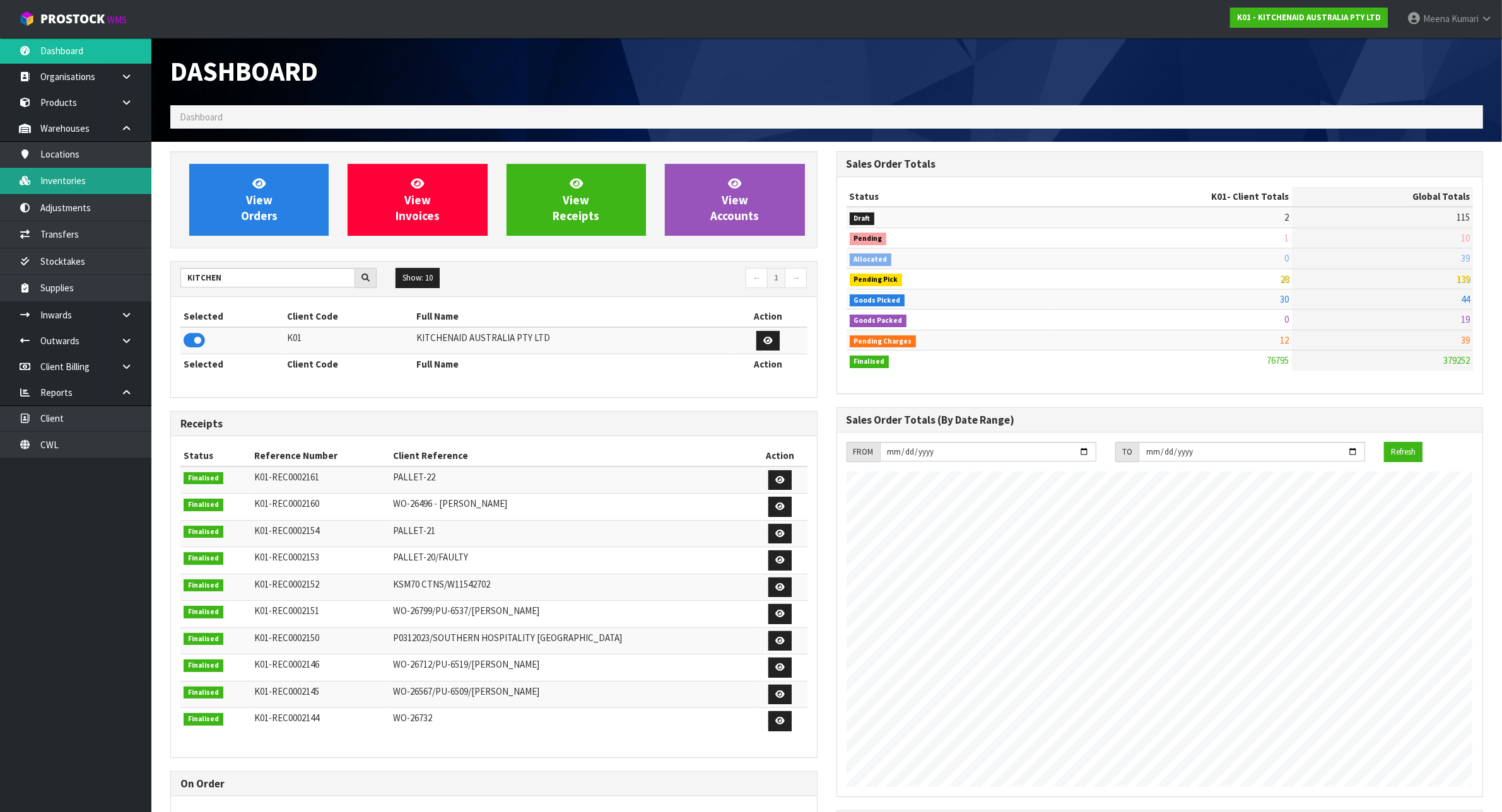
click at [106, 183] on link "Inventories" at bounding box center [76, 181] width 151 height 26
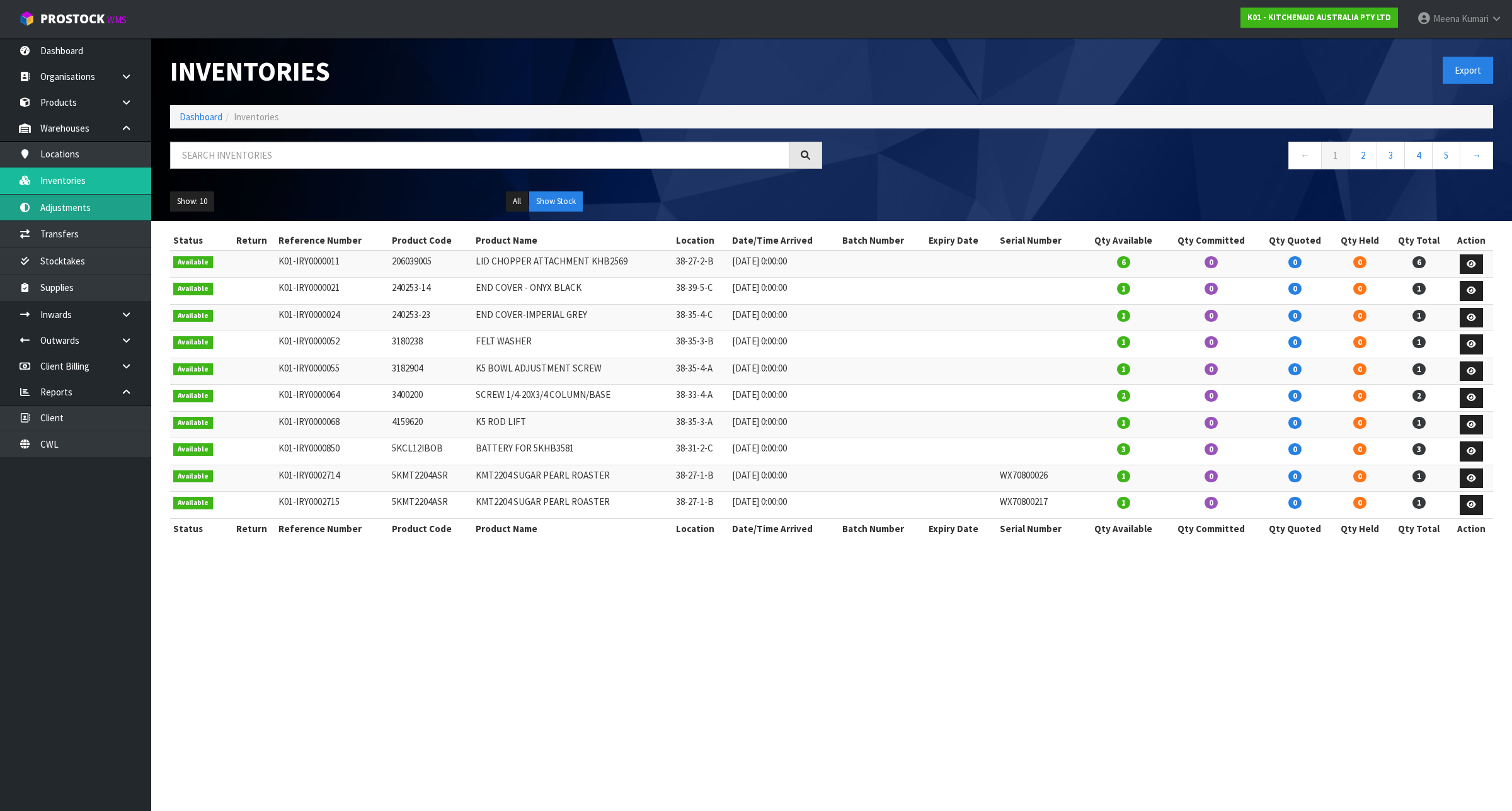
click at [123, 200] on link "Adjustments" at bounding box center [75, 207] width 151 height 26
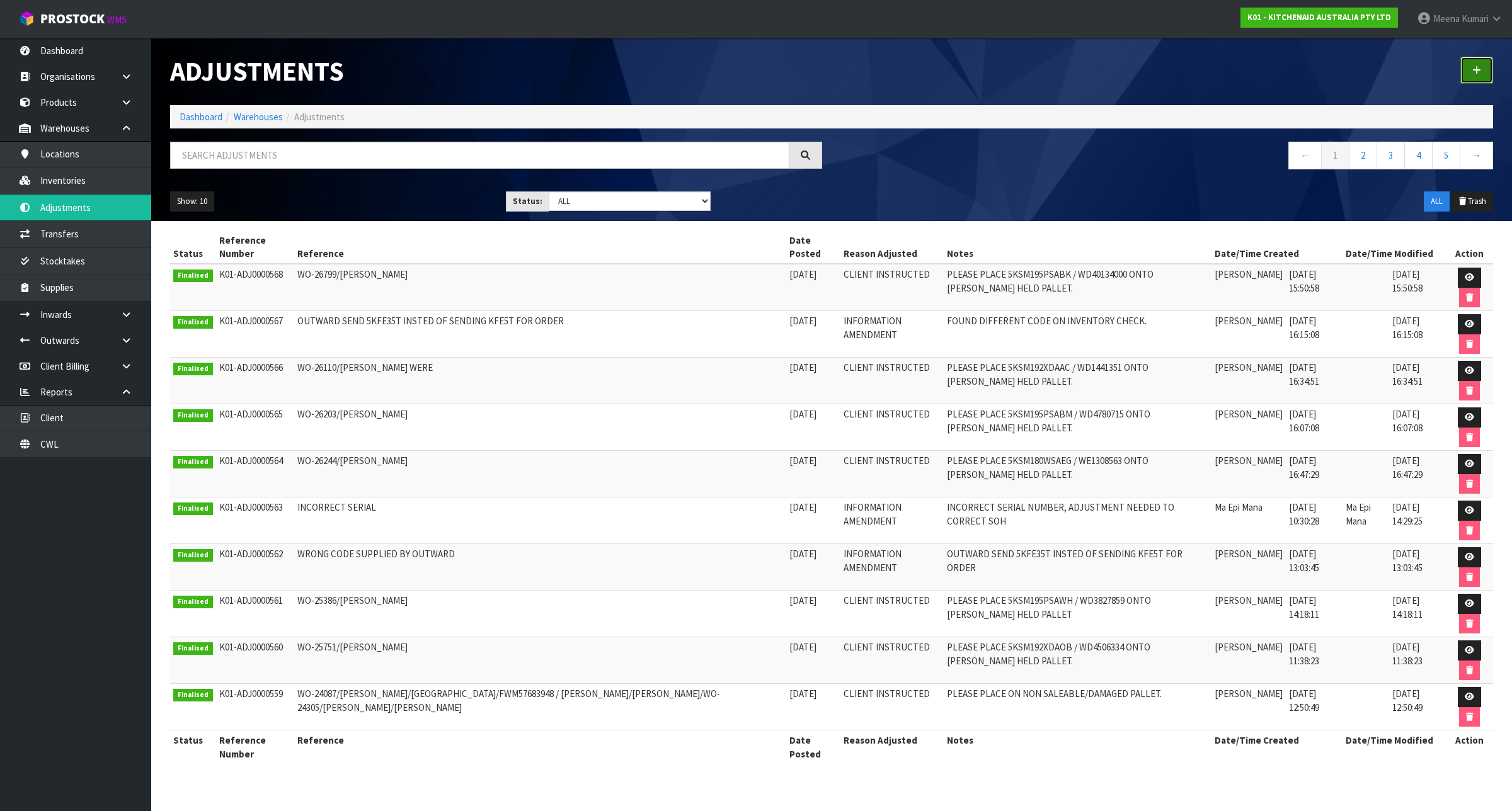
click at [1478, 69] on icon at bounding box center [1477, 70] width 9 height 9
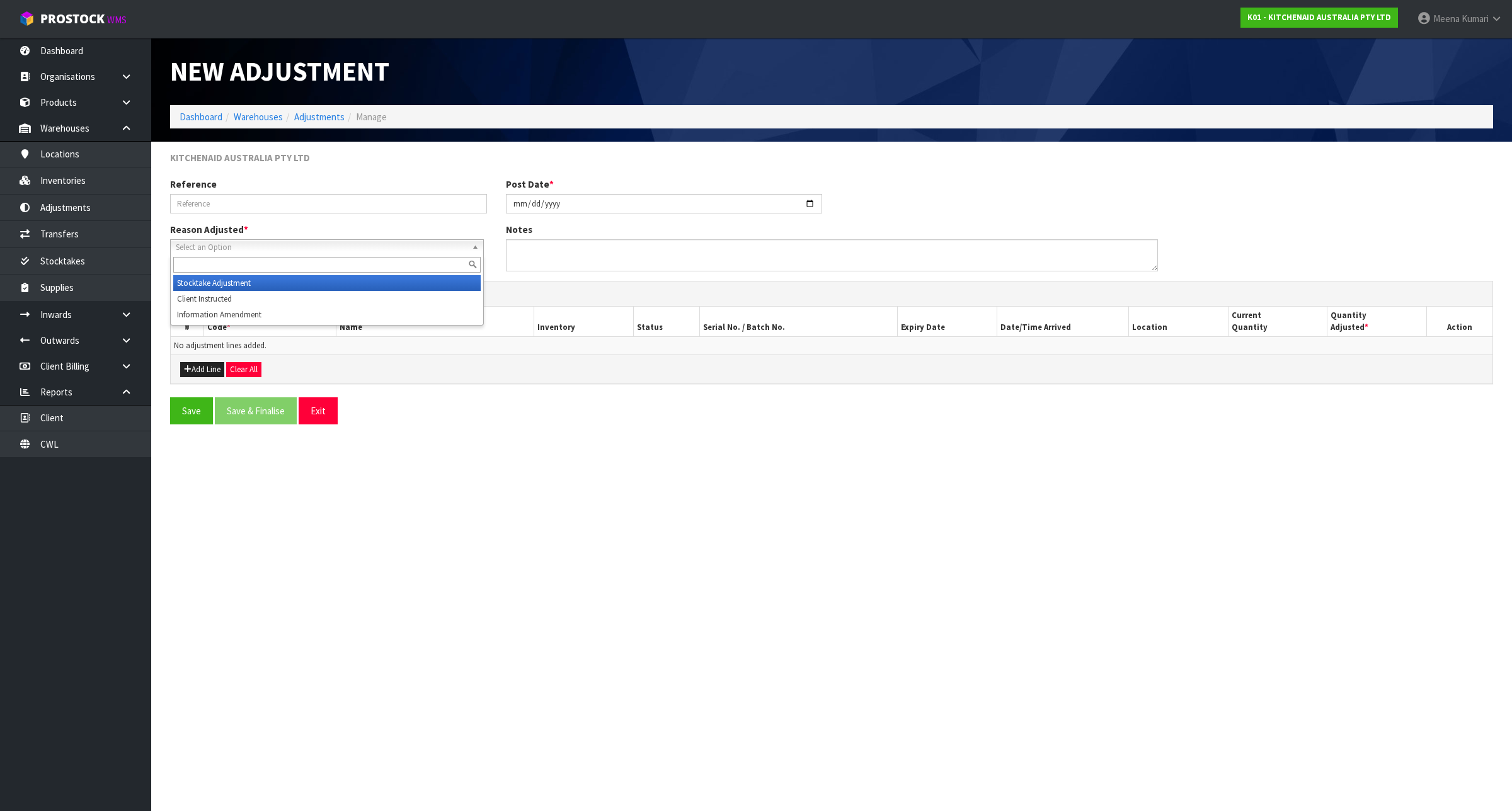
click at [354, 245] on span "Select an Option" at bounding box center [322, 248] width 291 height 15
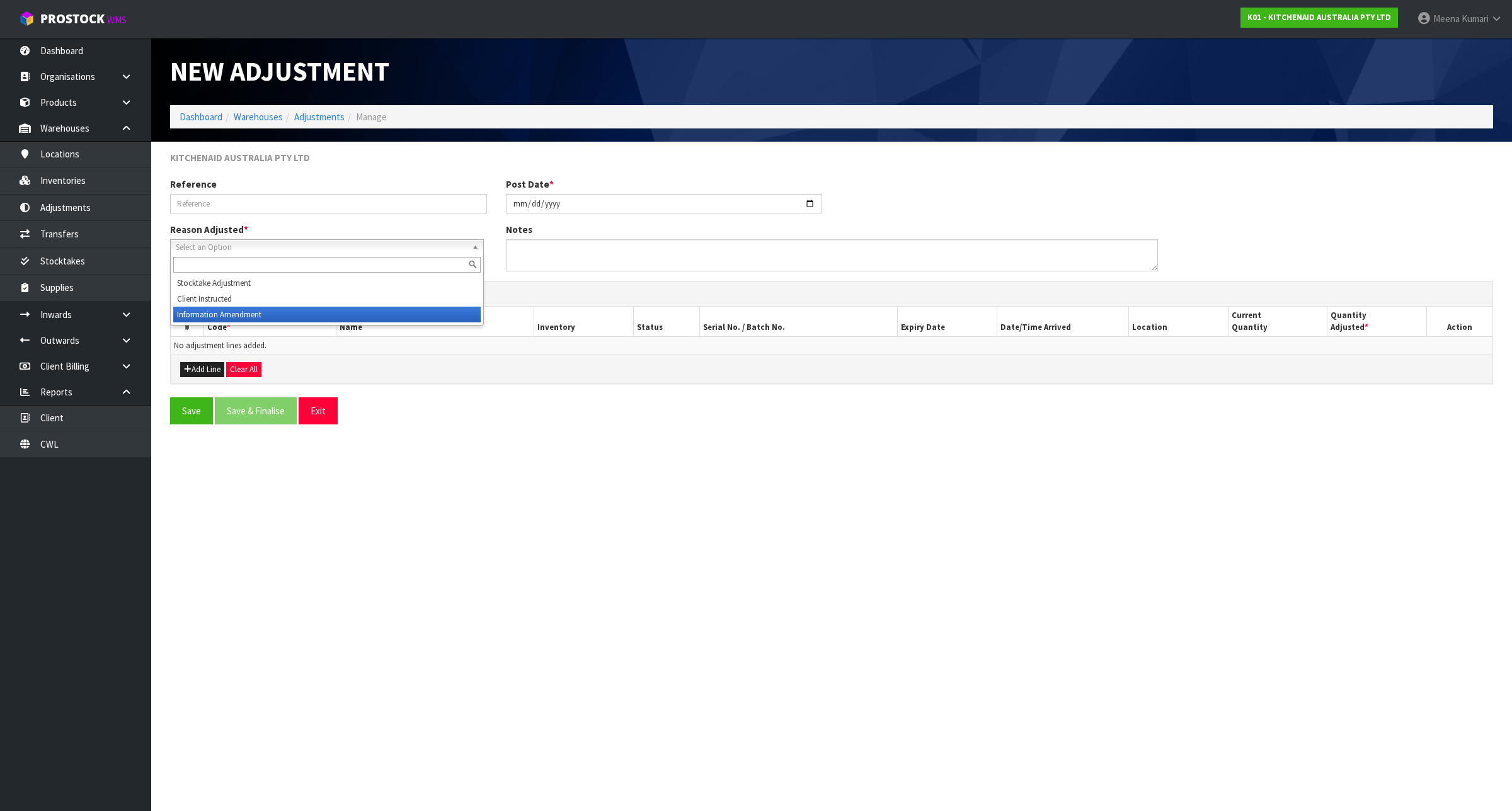
click at [323, 315] on li "Information Amendment" at bounding box center [326, 314] width 307 height 16
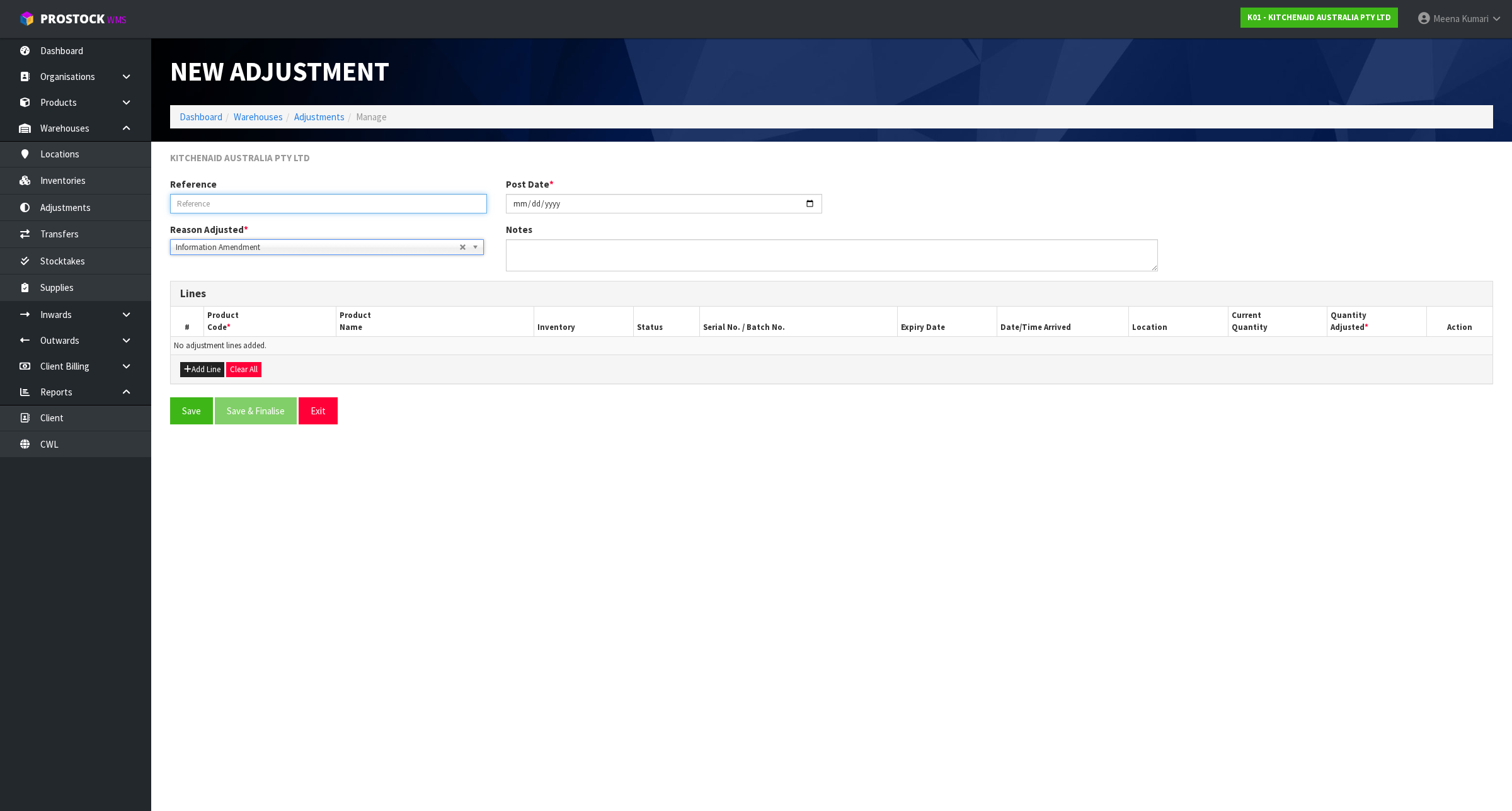
click at [267, 200] on input "text" at bounding box center [329, 204] width 317 height 20
type input "SERIAL UPDATE"
click at [629, 265] on textarea at bounding box center [832, 255] width 652 height 32
click at [187, 367] on icon "button" at bounding box center [188, 369] width 8 height 8
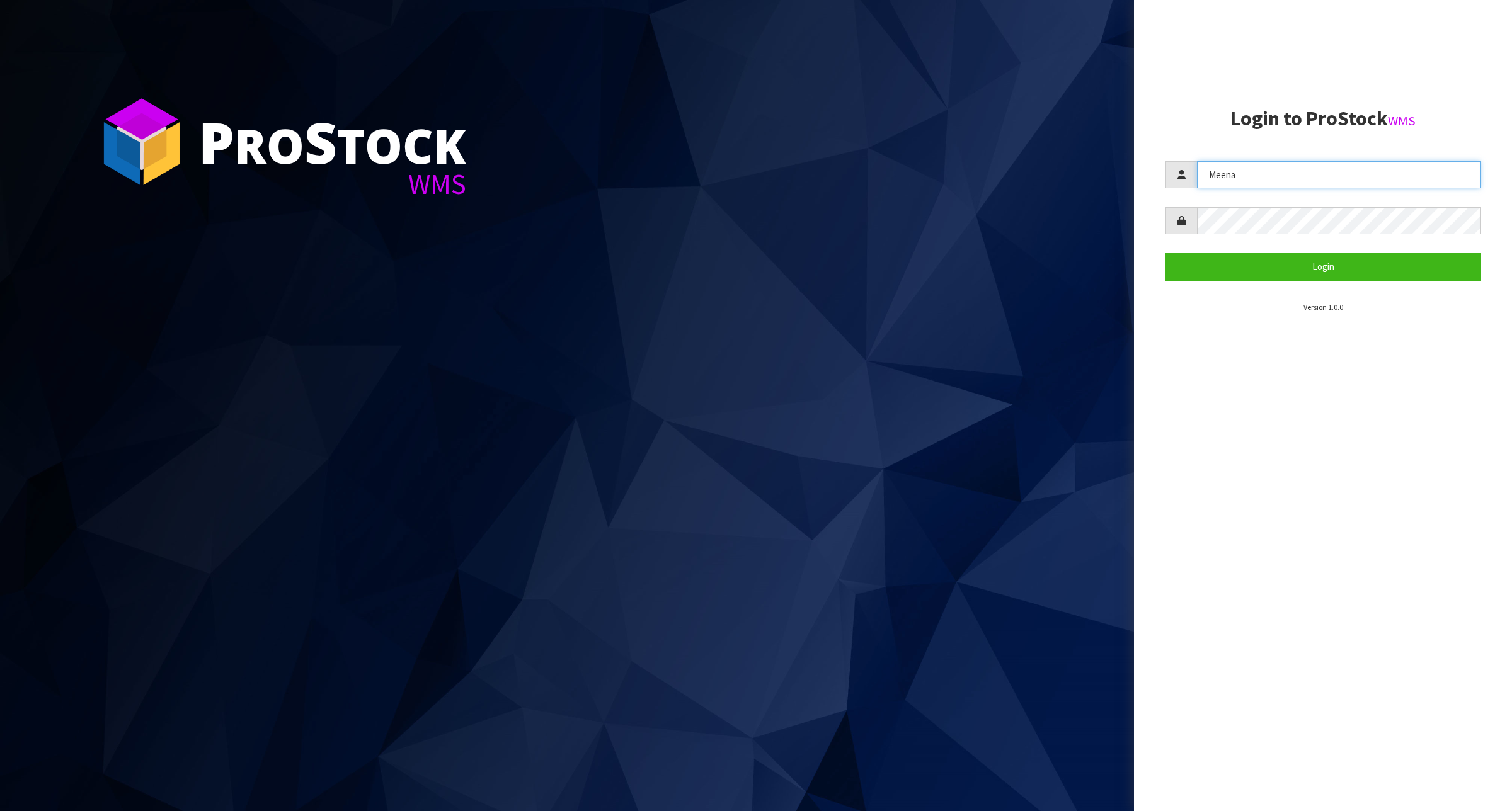
drag, startPoint x: 1344, startPoint y: 187, endPoint x: 1131, endPoint y: 197, distance: 213.2
click at [1131, 197] on div "P ro S tock WMS Login to ProStock WMS Meena Login Version 1.0.0" at bounding box center [756, 406] width 1512 height 811
type input "krishna"
click at [1264, 272] on button "Login" at bounding box center [1323, 267] width 315 height 27
